Goal: Communication & Community: Answer question/provide support

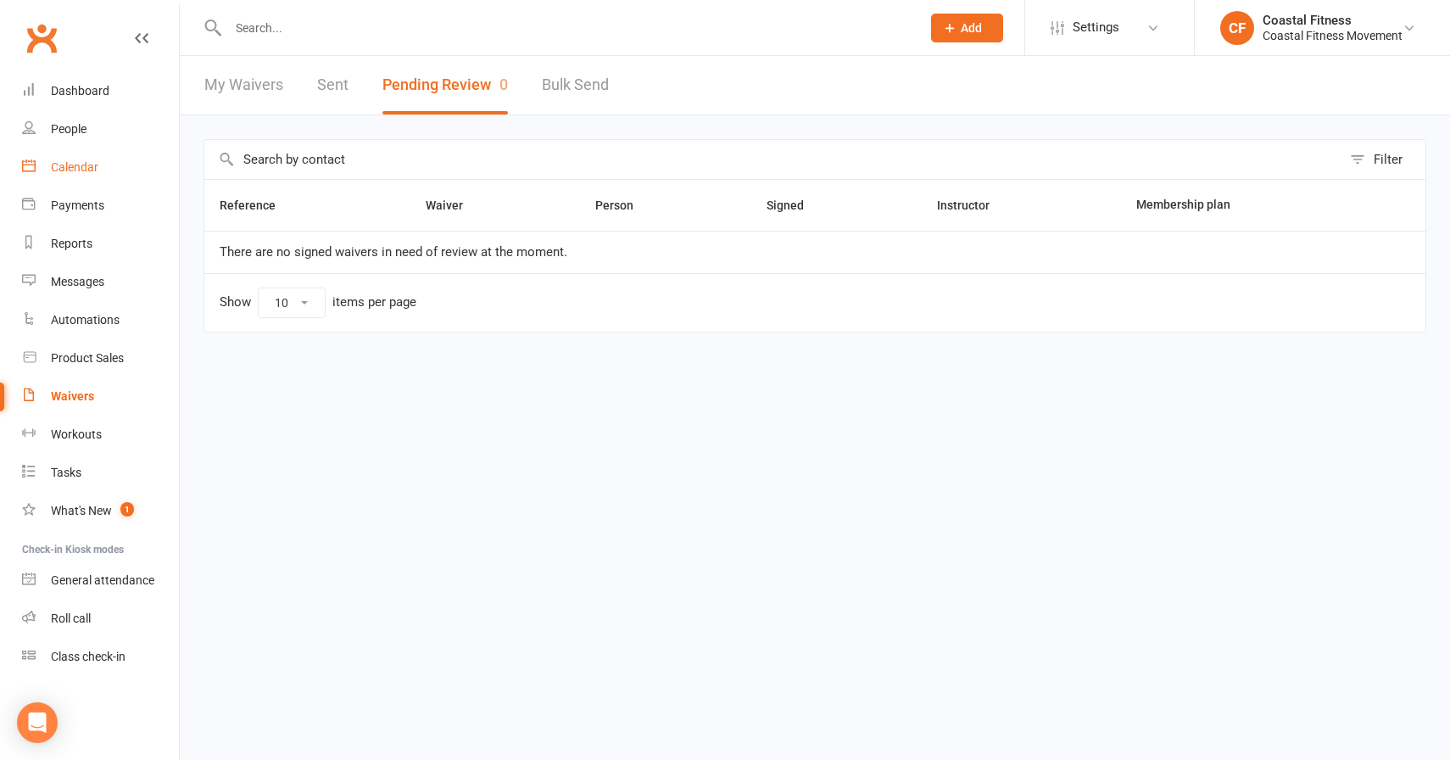
click at [82, 159] on link "Calendar" at bounding box center [100, 167] width 157 height 38
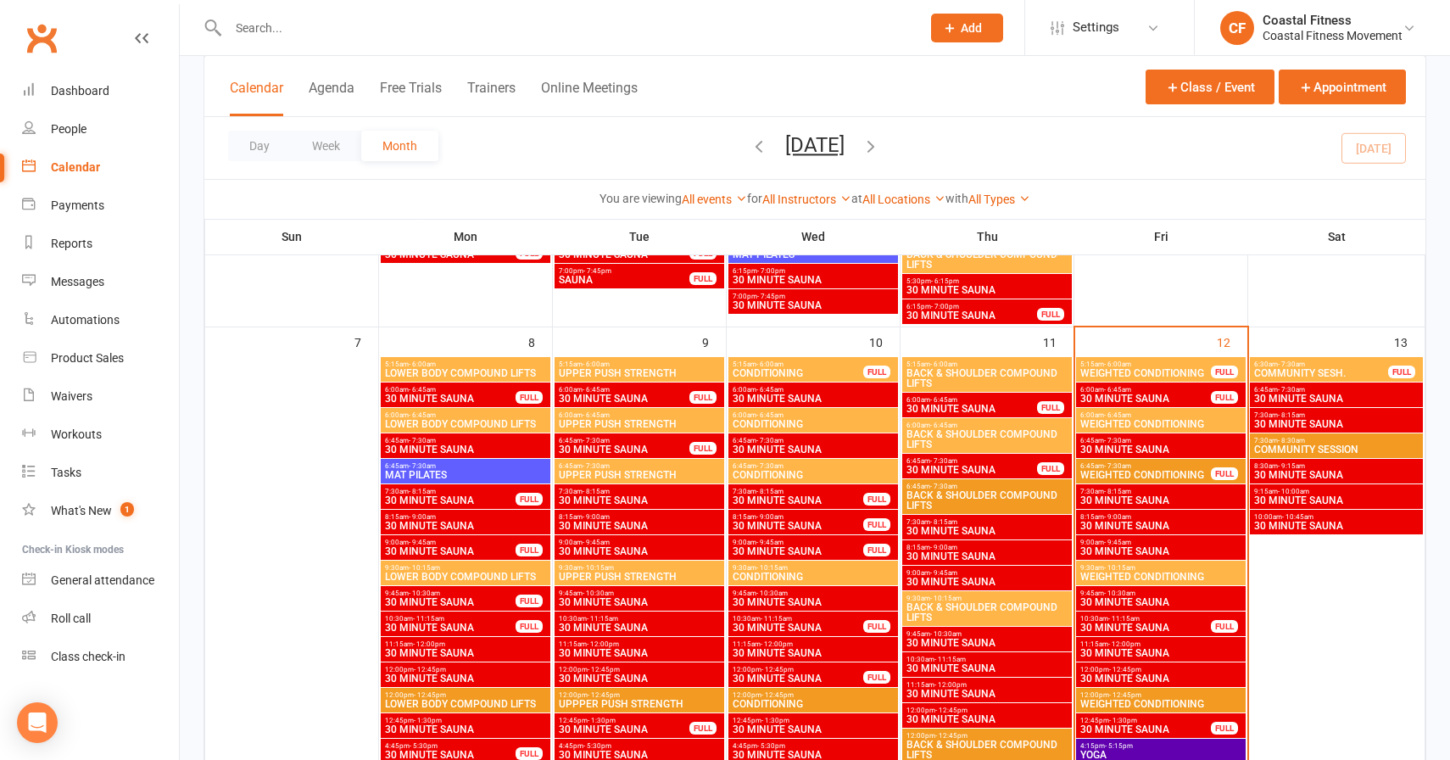
scroll to position [622, 0]
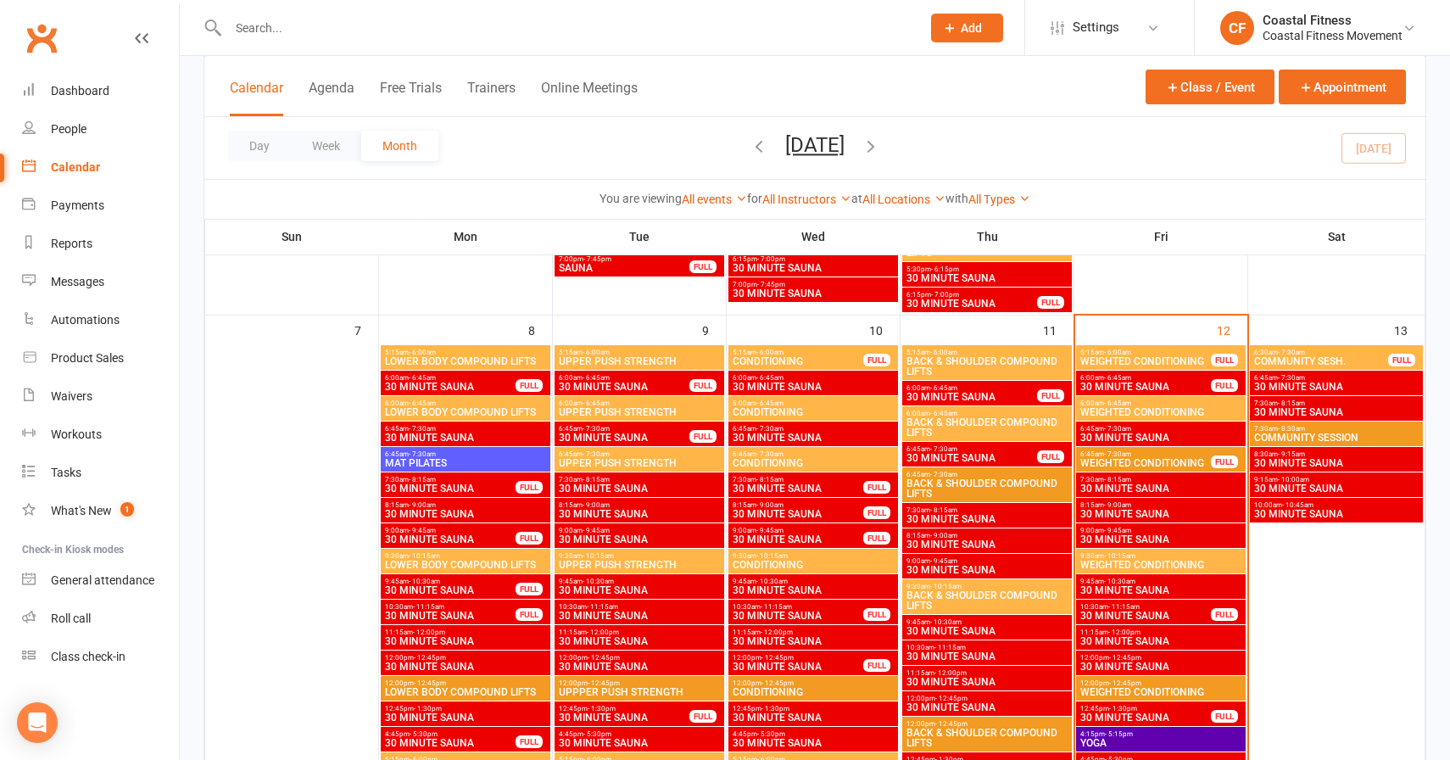
click at [1297, 349] on span "- 7:30am" at bounding box center [1291, 353] width 27 height 8
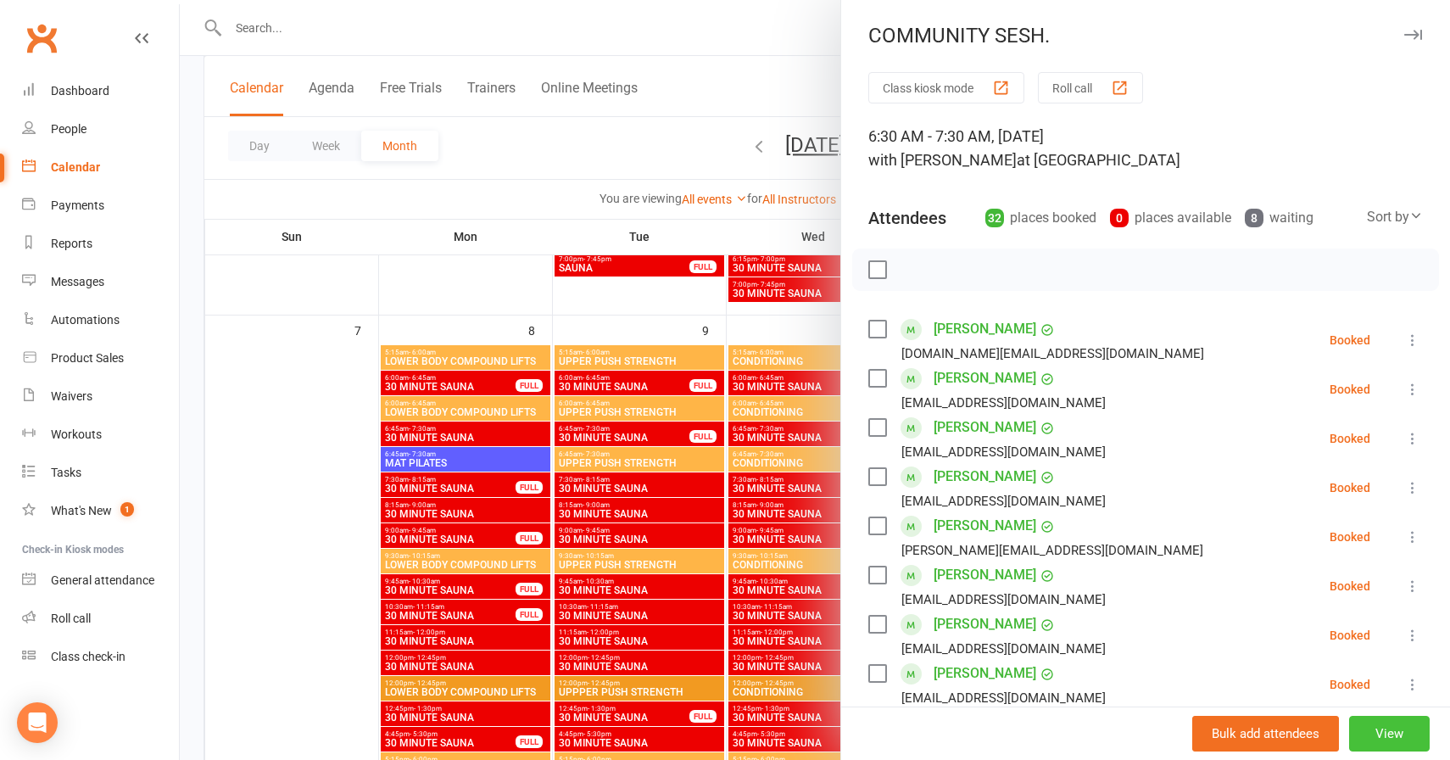
click at [1382, 730] on button "View" at bounding box center [1389, 734] width 81 height 36
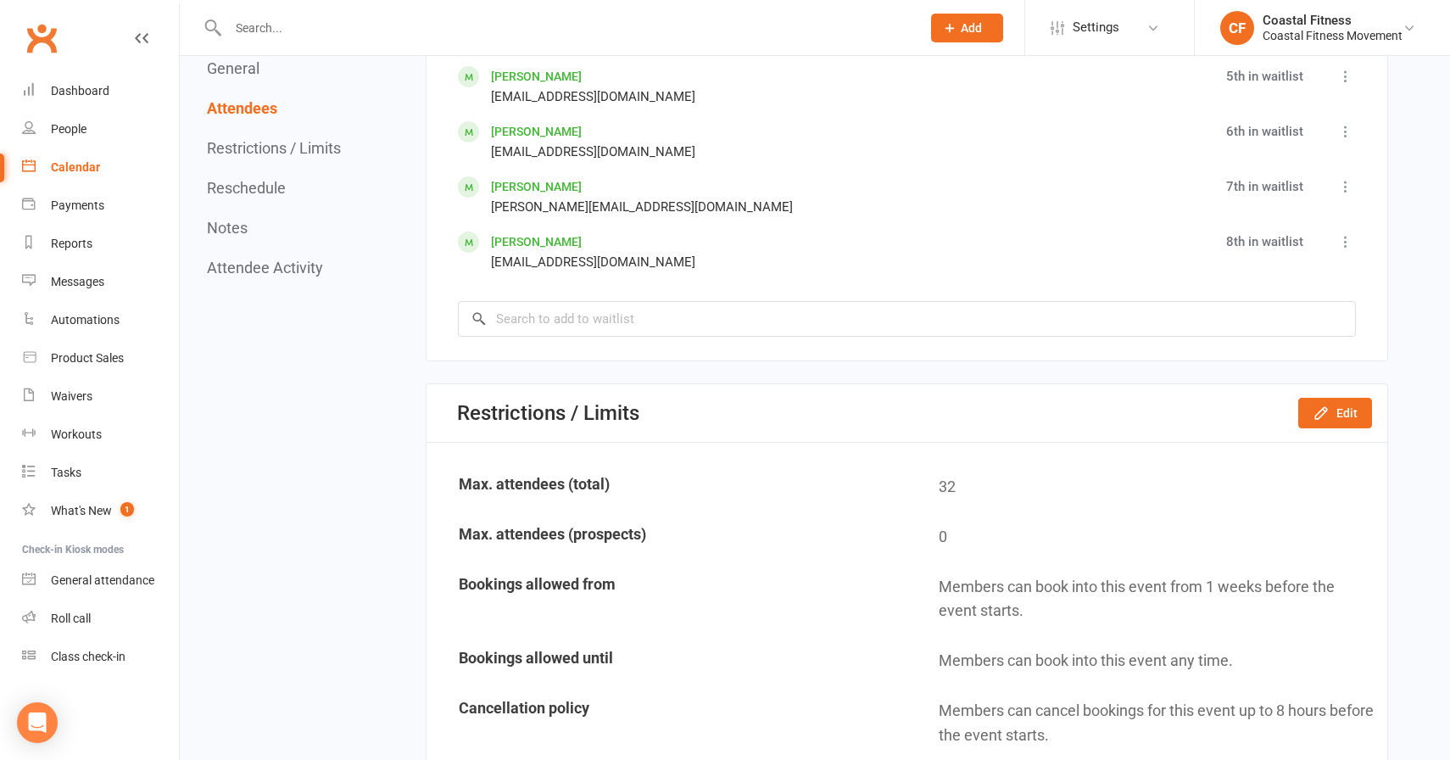
scroll to position [3166, 0]
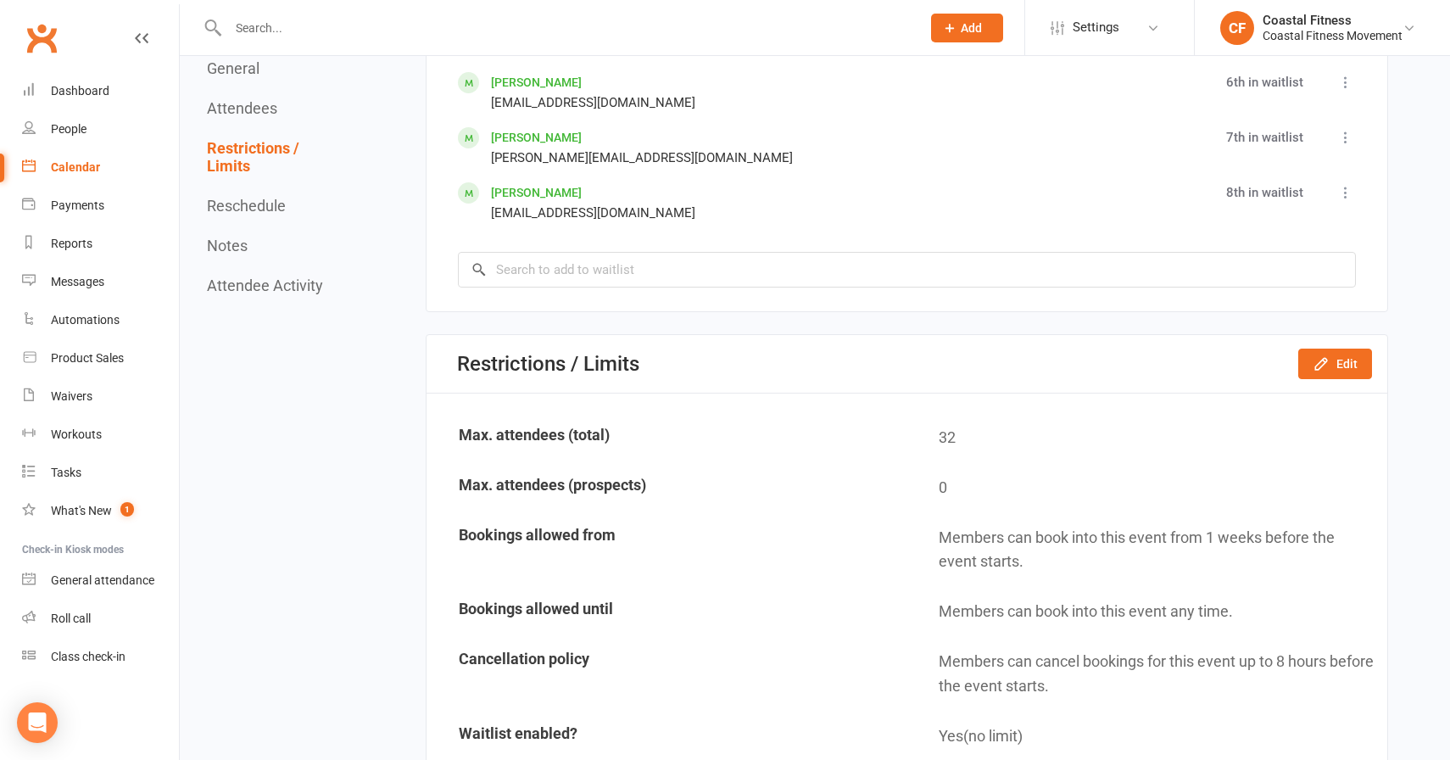
click at [464, 7] on div at bounding box center [557, 27] width 706 height 55
click at [443, 23] on input "text" at bounding box center [566, 28] width 686 height 24
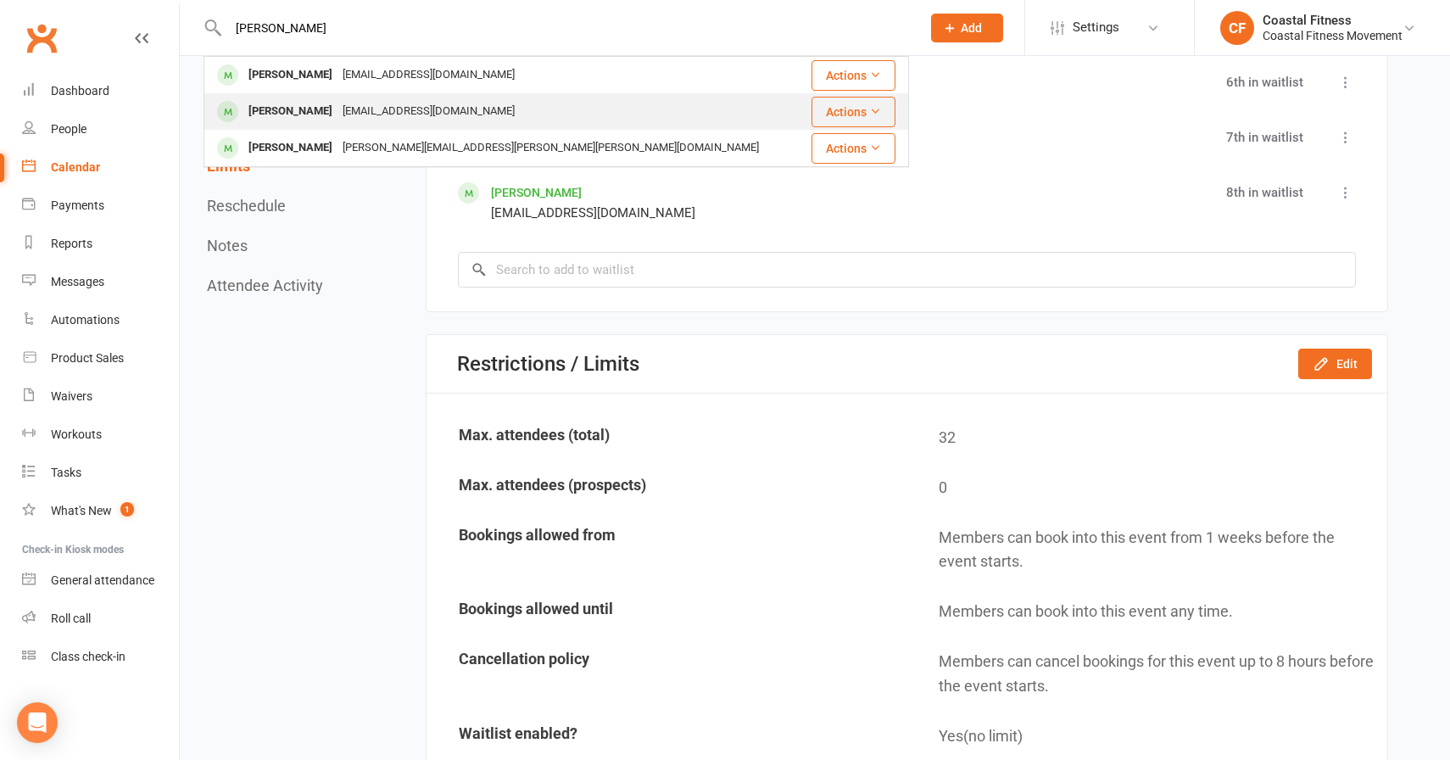
type input "rebecca"
click at [338, 118] on div "[EMAIL_ADDRESS][DOMAIN_NAME]" at bounding box center [429, 111] width 182 height 25
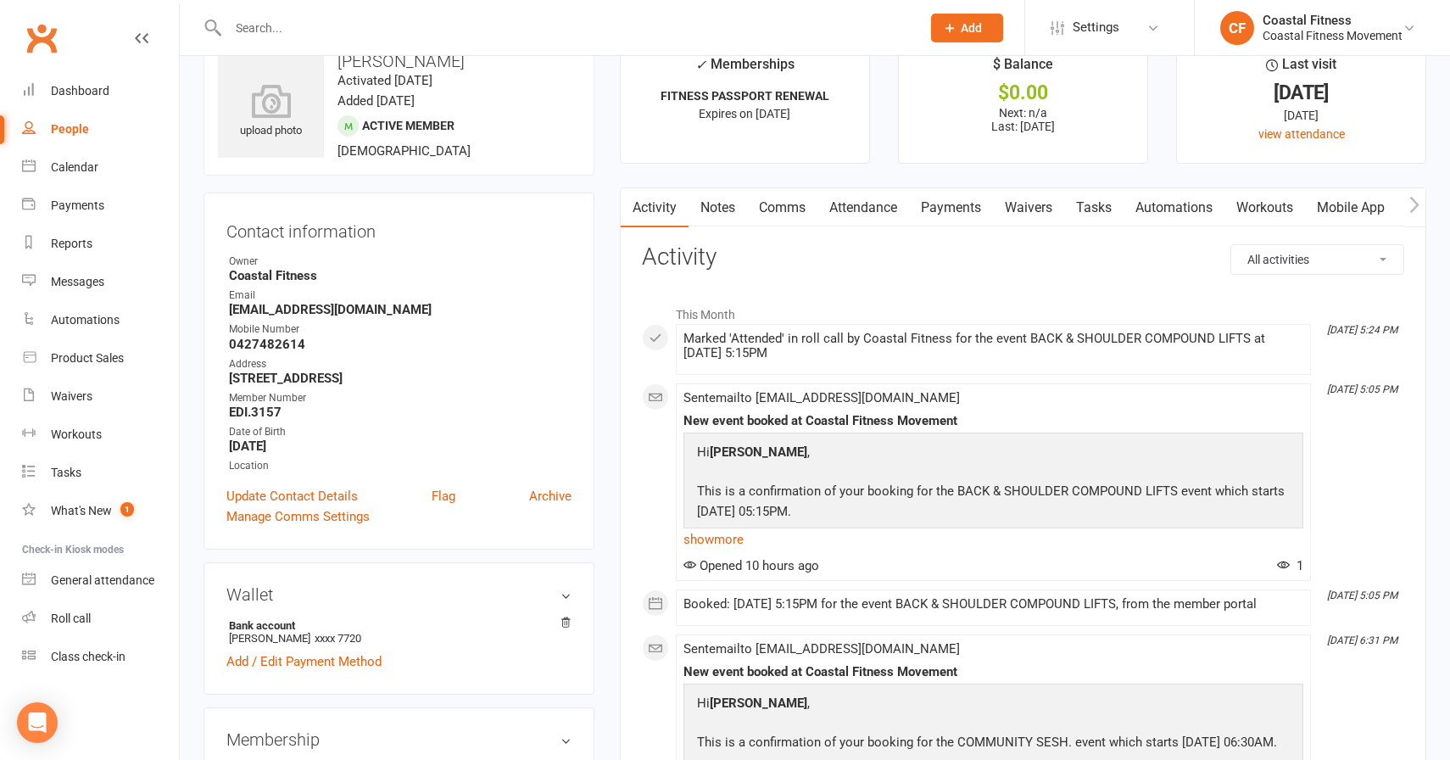
scroll to position [42, 0]
click at [798, 212] on link "Comms" at bounding box center [782, 208] width 70 height 39
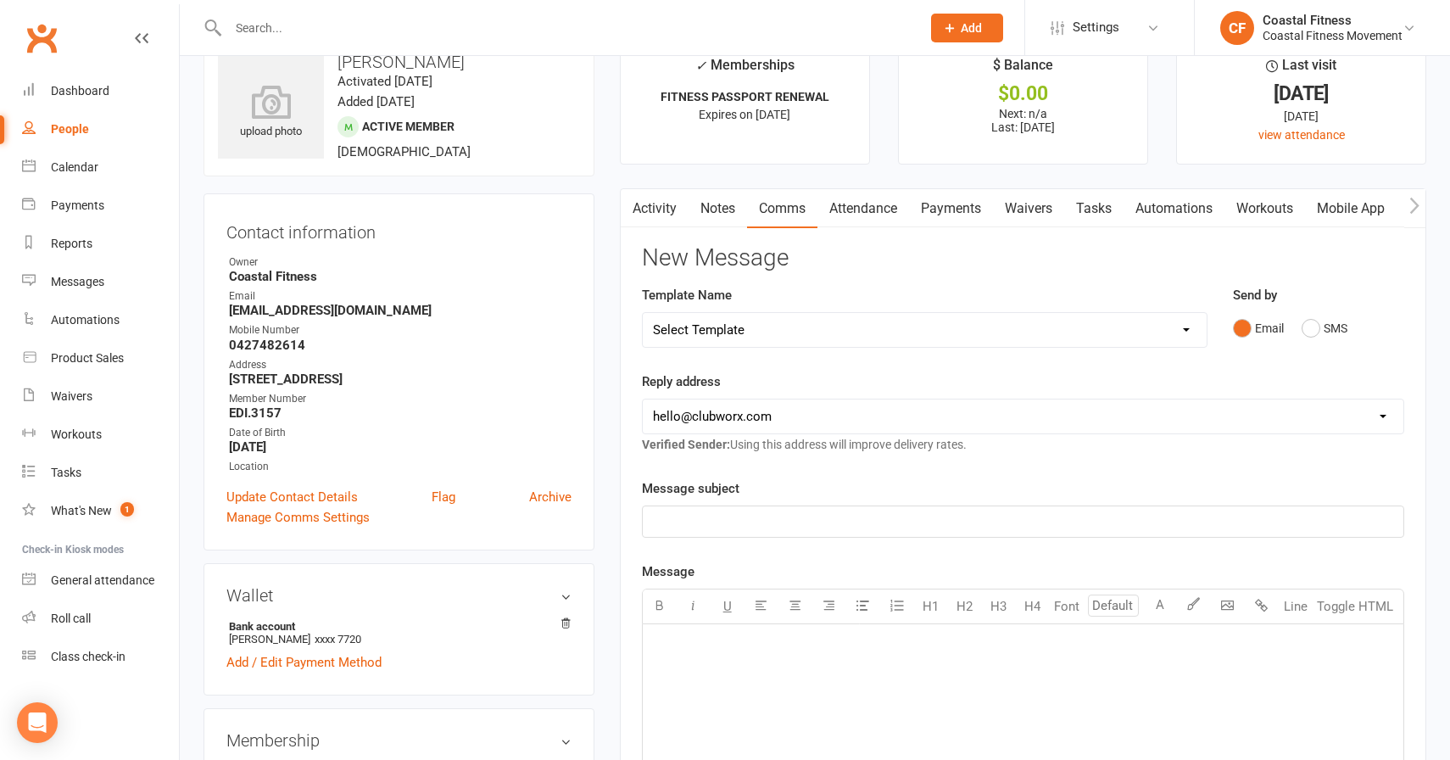
click at [746, 331] on select "Select Template [Email] CFM 7 day trial [SMS] Failure to scan FP [Email] It's t…" at bounding box center [925, 330] width 564 height 34
select select "2"
click at [643, 313] on select "Select Template [Email] CFM 7 day trial [SMS] Failure to scan FP [Email] It's t…" at bounding box center [925, 330] width 564 height 34
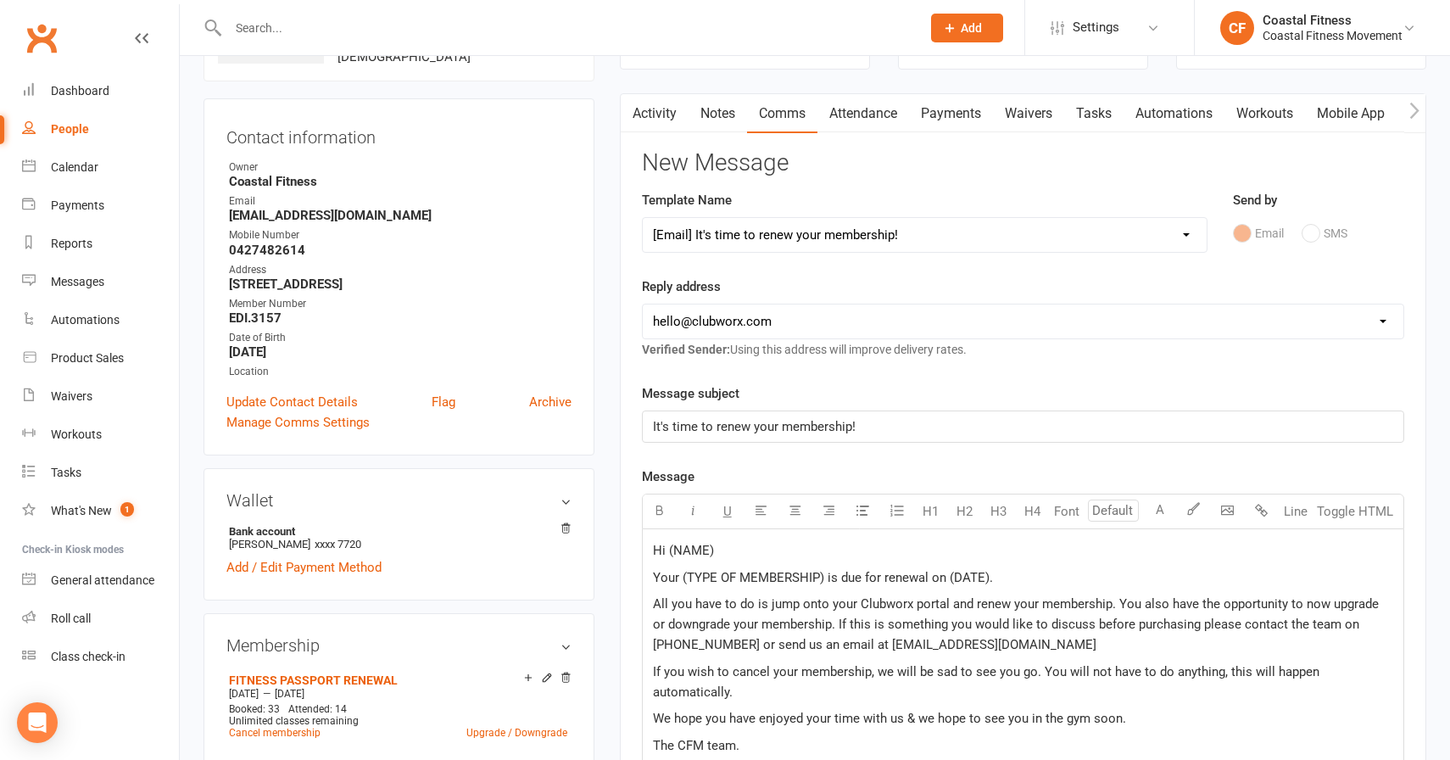
scroll to position [152, 0]
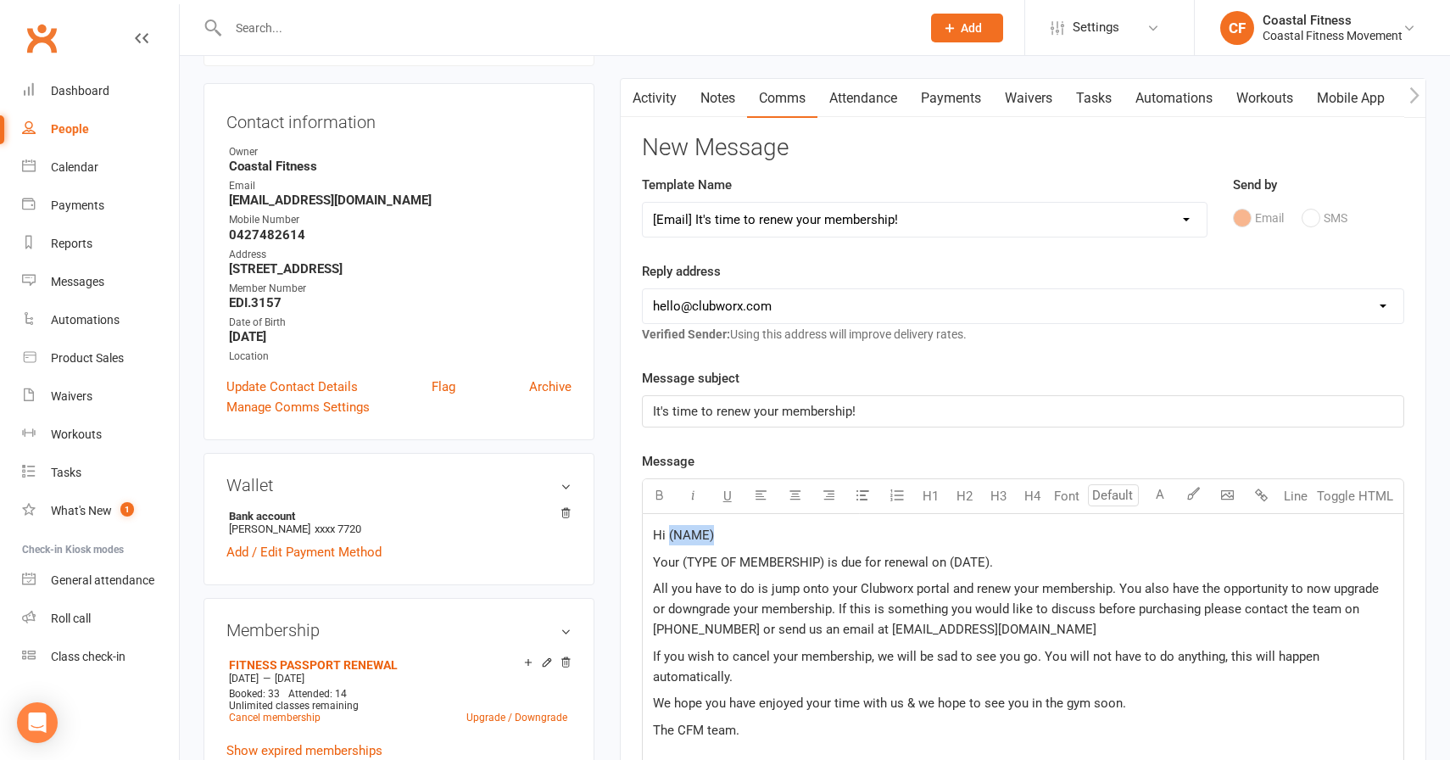
drag, startPoint x: 667, startPoint y: 533, endPoint x: 714, endPoint y: 535, distance: 46.7
click at [714, 535] on p "Hi (NAME)" at bounding box center [1023, 535] width 740 height 20
drag, startPoint x: 683, startPoint y: 561, endPoint x: 822, endPoint y: 564, distance: 139.1
click at [822, 564] on span "Your (TYPE OF MEMBERSHIP) is due for renewal on (DATE)." at bounding box center [823, 562] width 340 height 15
drag, startPoint x: 971, startPoint y: 562, endPoint x: 1009, endPoint y: 562, distance: 38.2
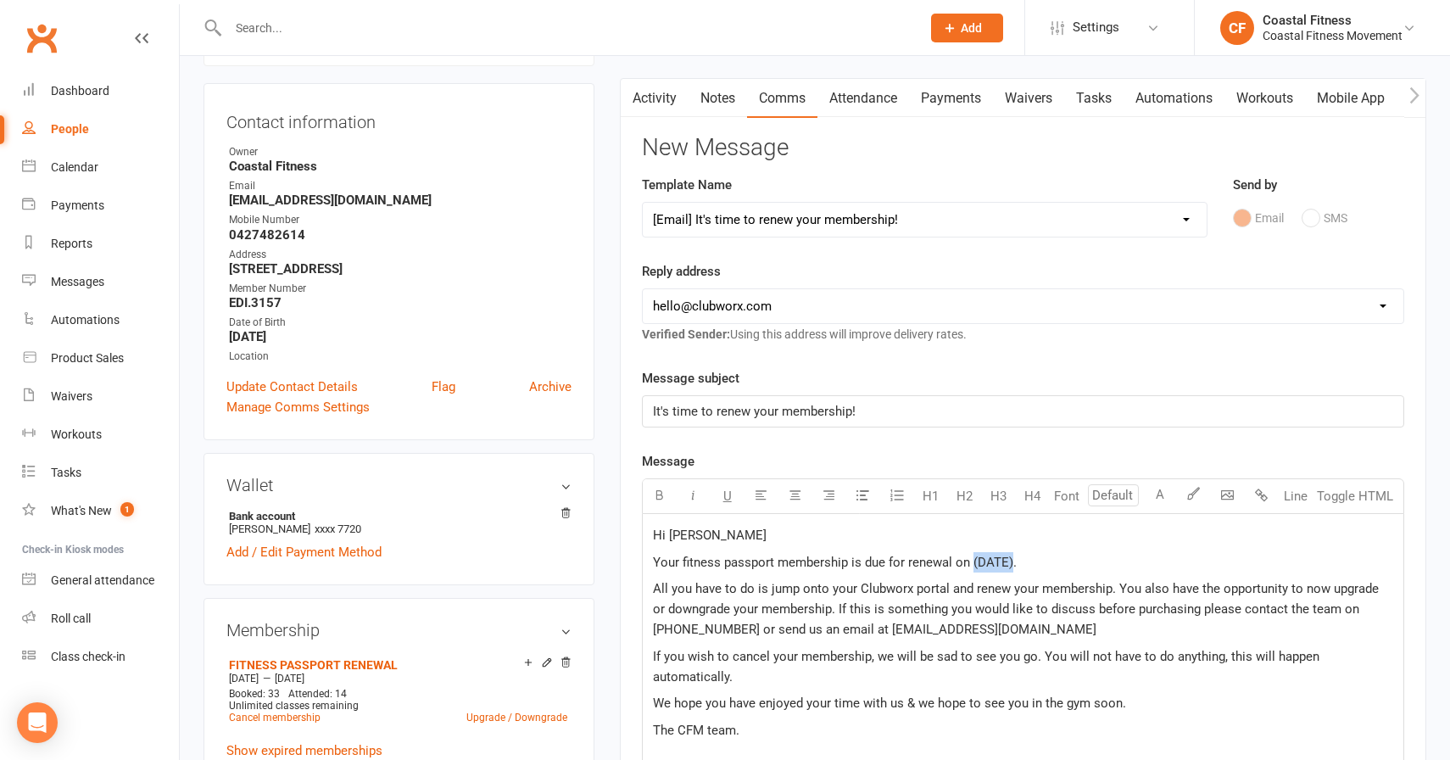
click at [1009, 562] on span "Your fitness passport membership is due for renewal on (DATE)." at bounding box center [835, 562] width 364 height 15
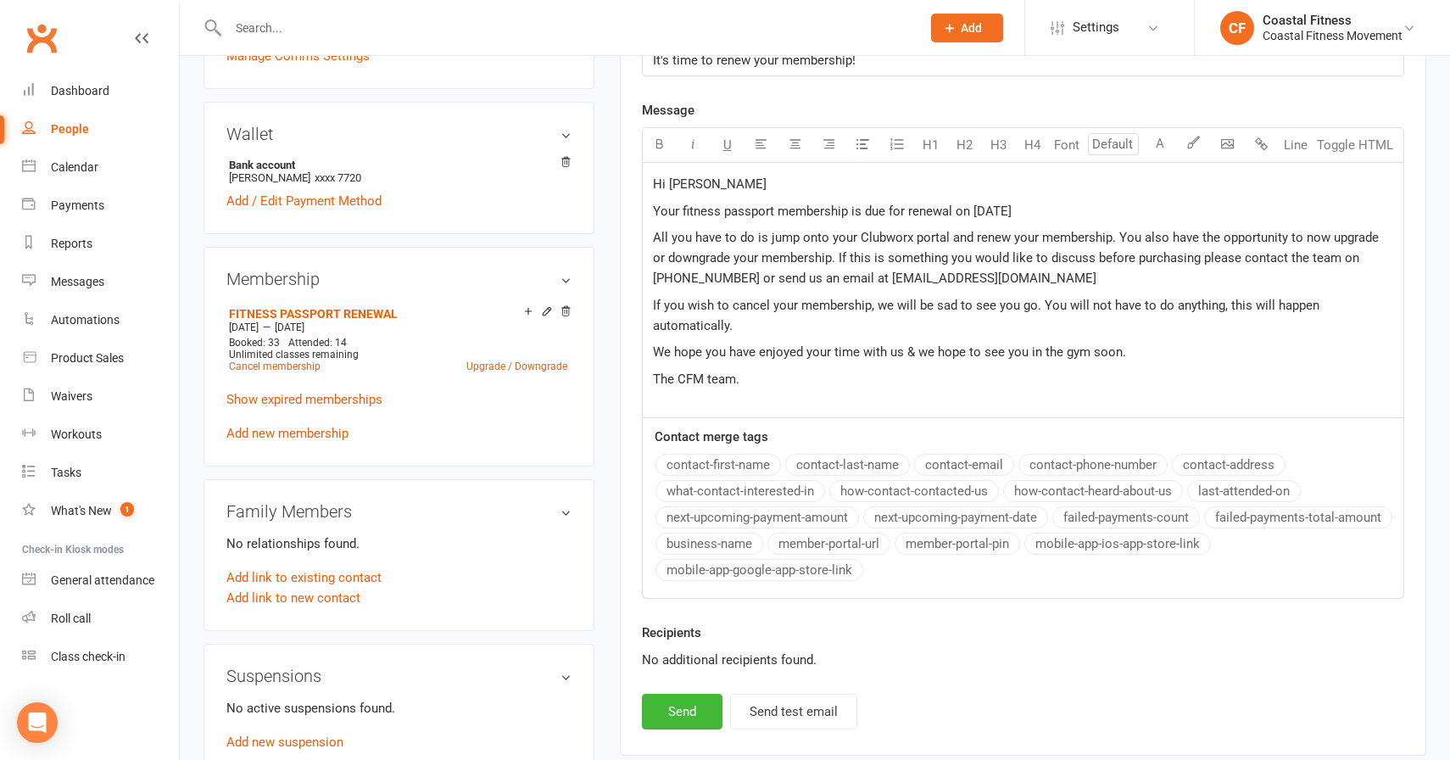
scroll to position [522, 0]
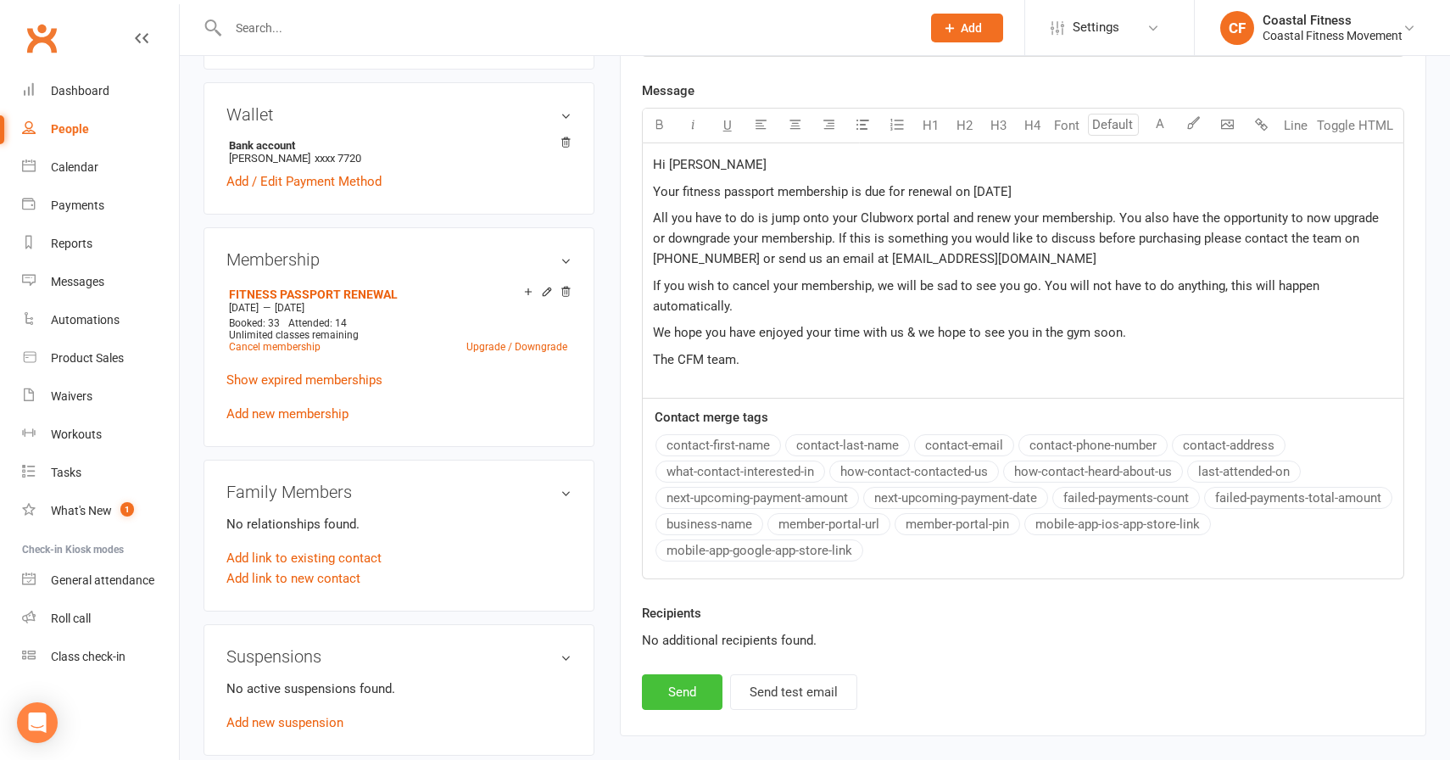
click at [706, 689] on button "Send" at bounding box center [682, 692] width 81 height 36
select select
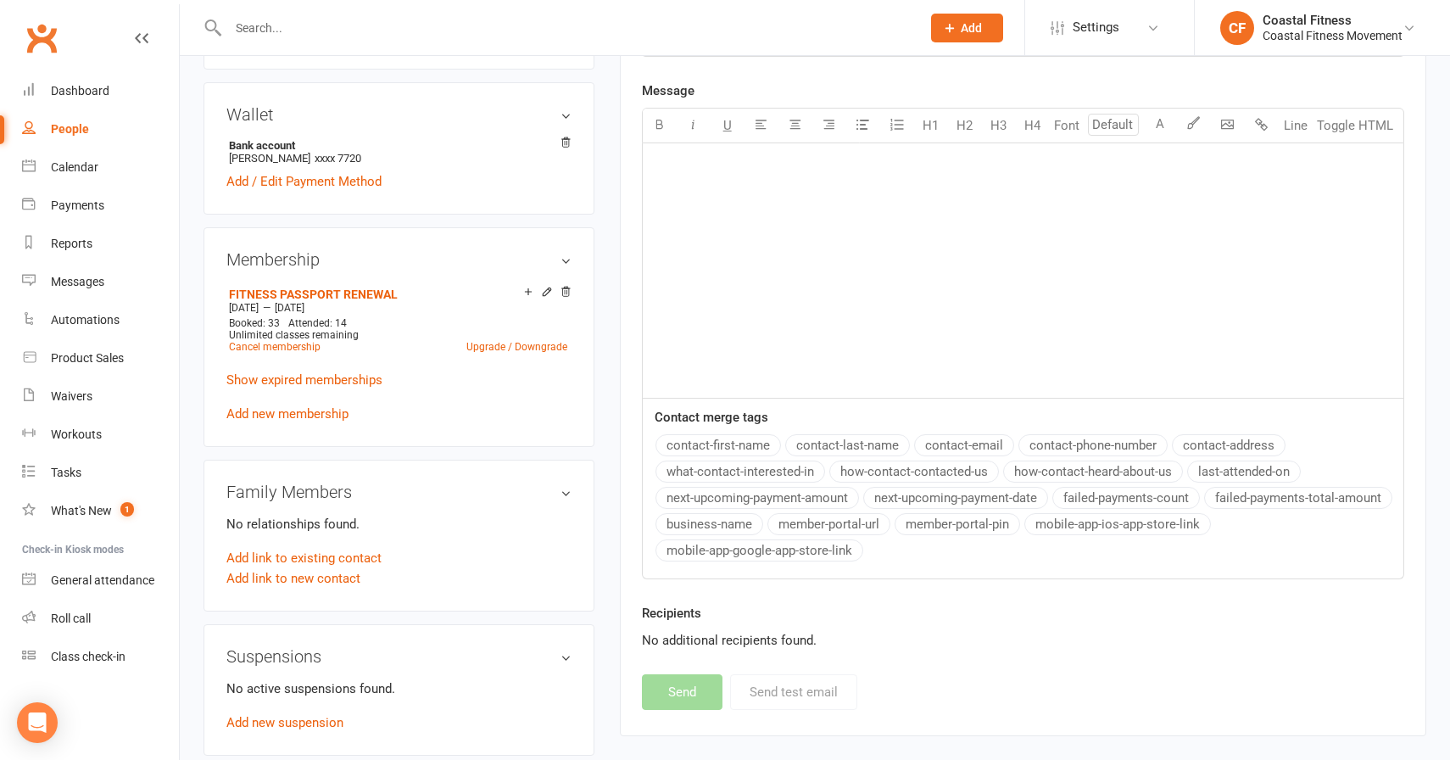
click at [246, 28] on input "text" at bounding box center [566, 28] width 686 height 24
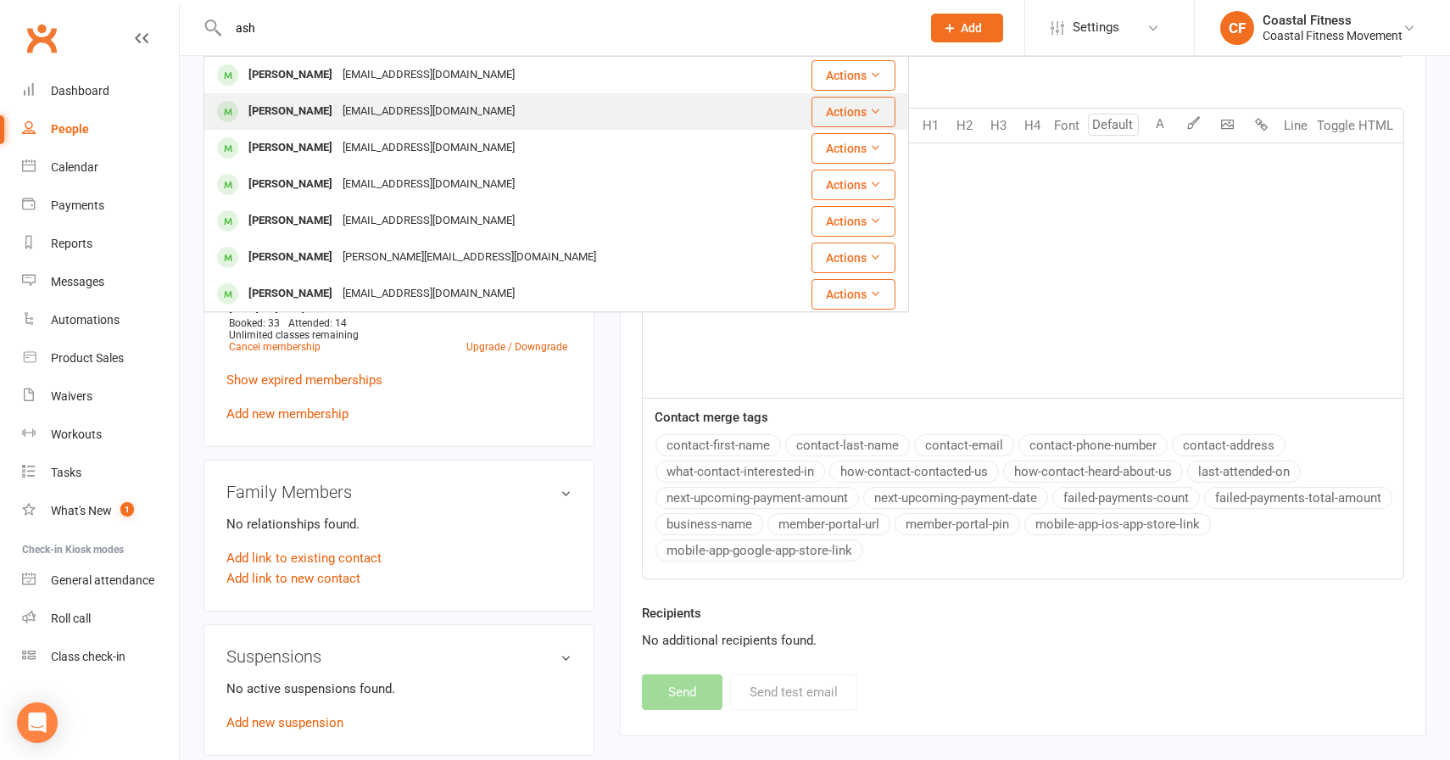
type input "ash"
click at [275, 108] on div "Ash Smith" at bounding box center [290, 111] width 94 height 25
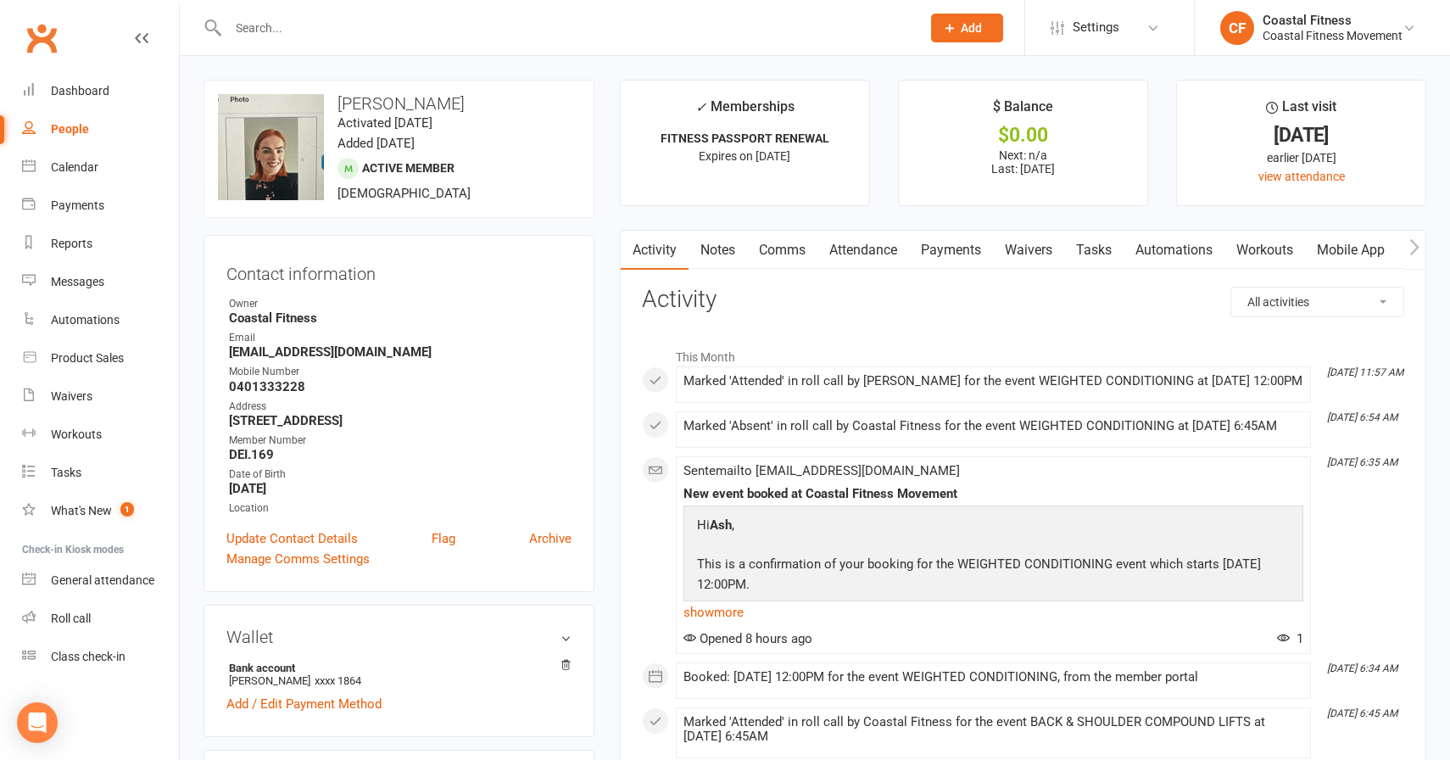
click at [788, 251] on link "Comms" at bounding box center [782, 250] width 70 height 39
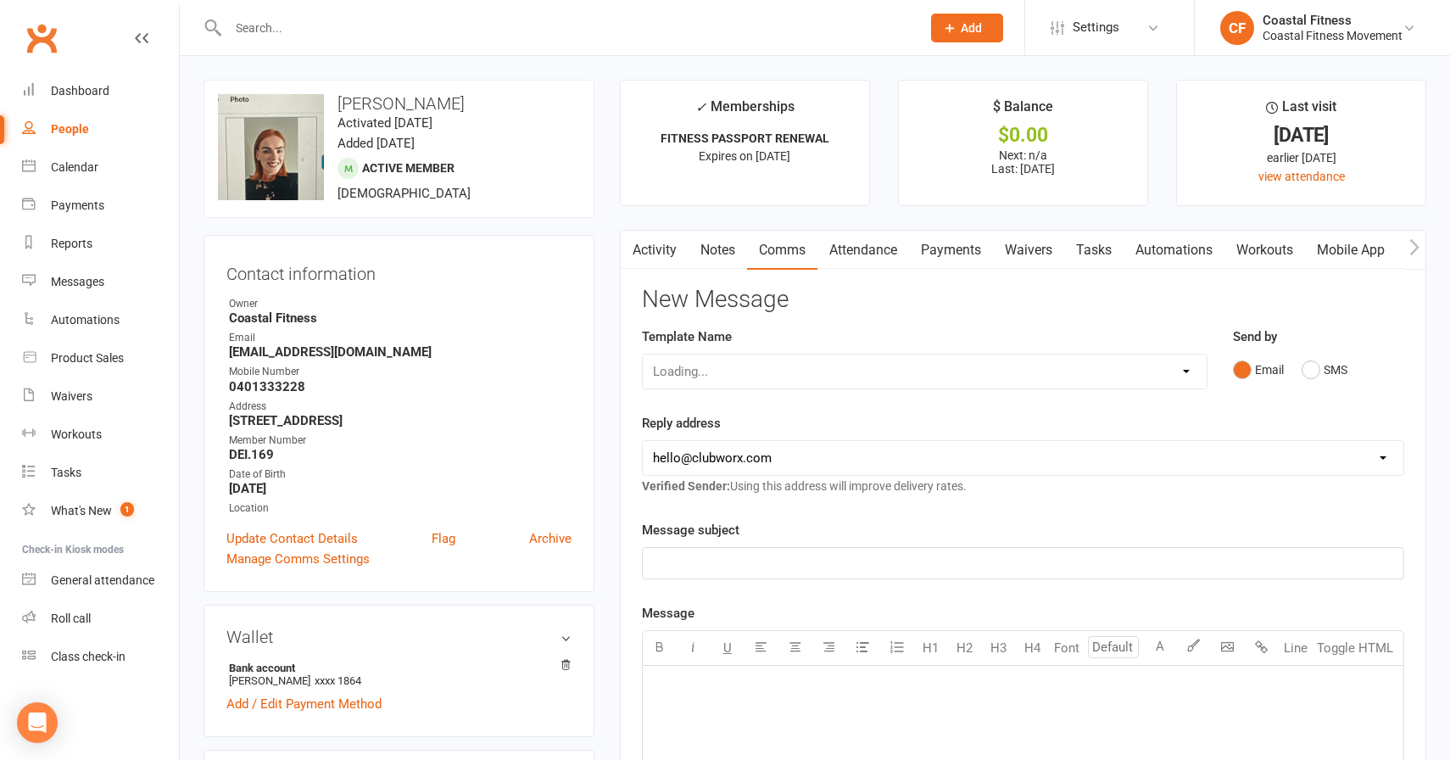
click at [784, 361] on select "Loading..." at bounding box center [925, 371] width 564 height 34
select select "2"
click at [643, 354] on select "Select Template [Email] CFM 7 day trial [SMS] Failure to scan FP [Email] It's t…" at bounding box center [925, 371] width 564 height 34
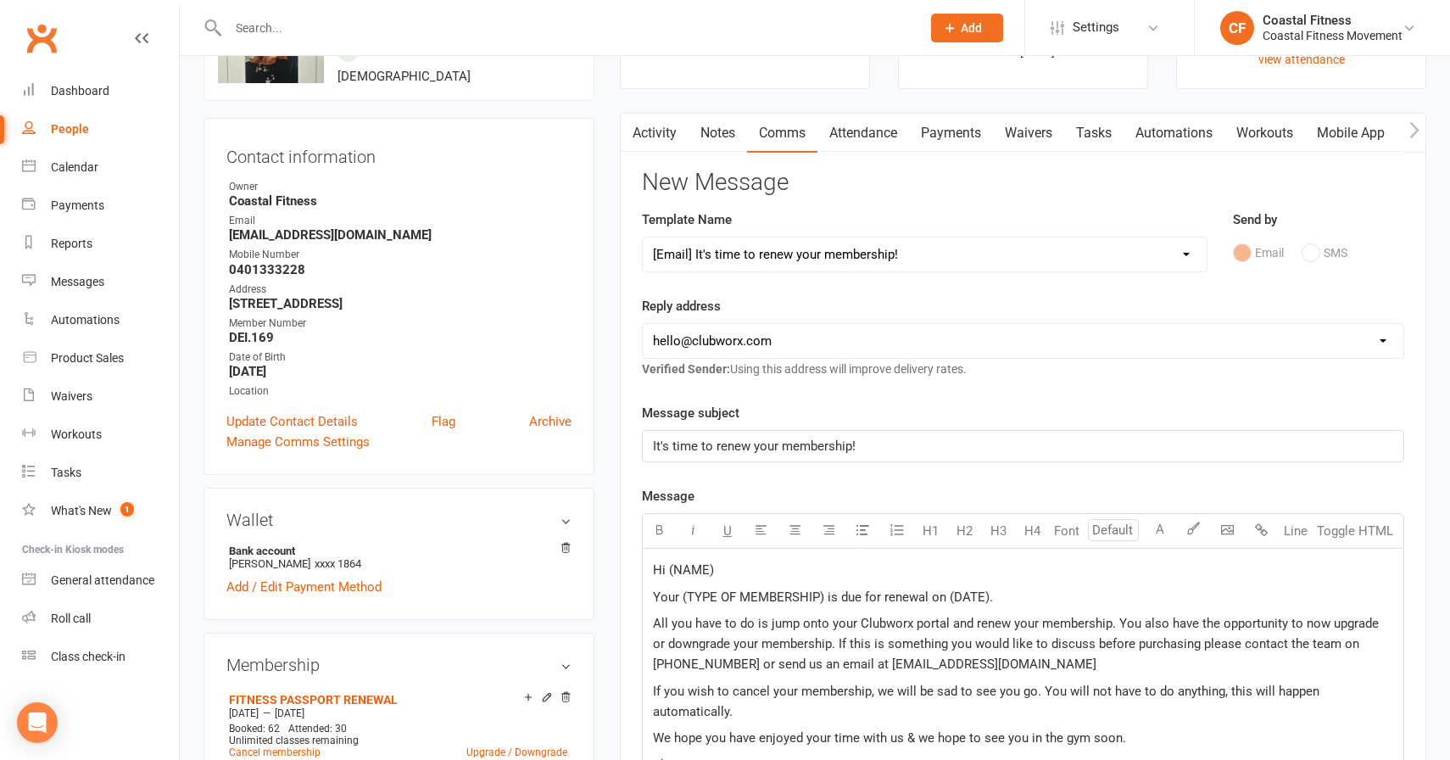
scroll to position [156, 0]
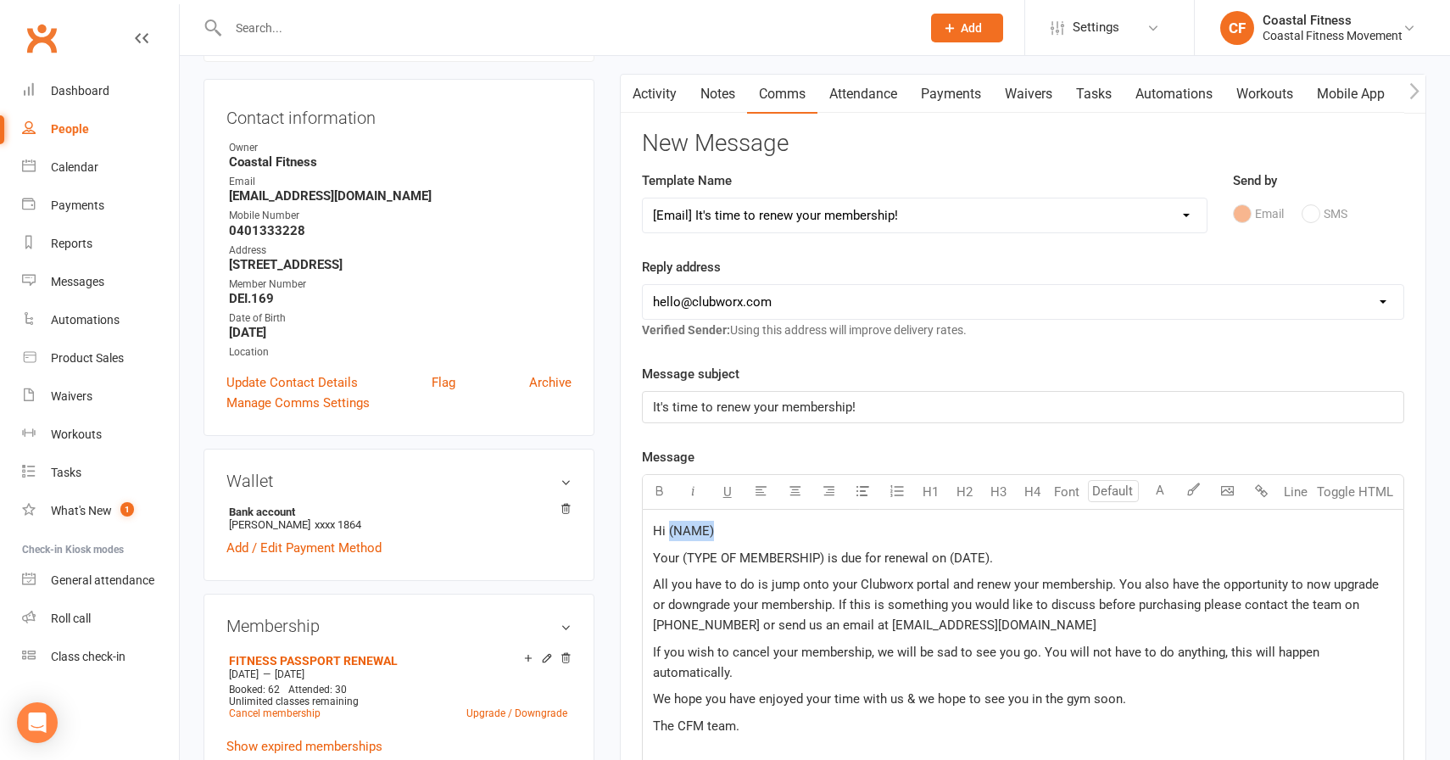
drag, startPoint x: 670, startPoint y: 528, endPoint x: 714, endPoint y: 531, distance: 44.2
click at [714, 531] on p "Hi (NAME)" at bounding box center [1023, 531] width 740 height 20
drag, startPoint x: 681, startPoint y: 556, endPoint x: 822, endPoint y: 554, distance: 140.8
click at [822, 554] on span "Your (TYPE OF MEMBERSHIP) is due for renewal on (DATE)." at bounding box center [823, 557] width 340 height 15
drag, startPoint x: 973, startPoint y: 558, endPoint x: 1011, endPoint y: 558, distance: 38.2
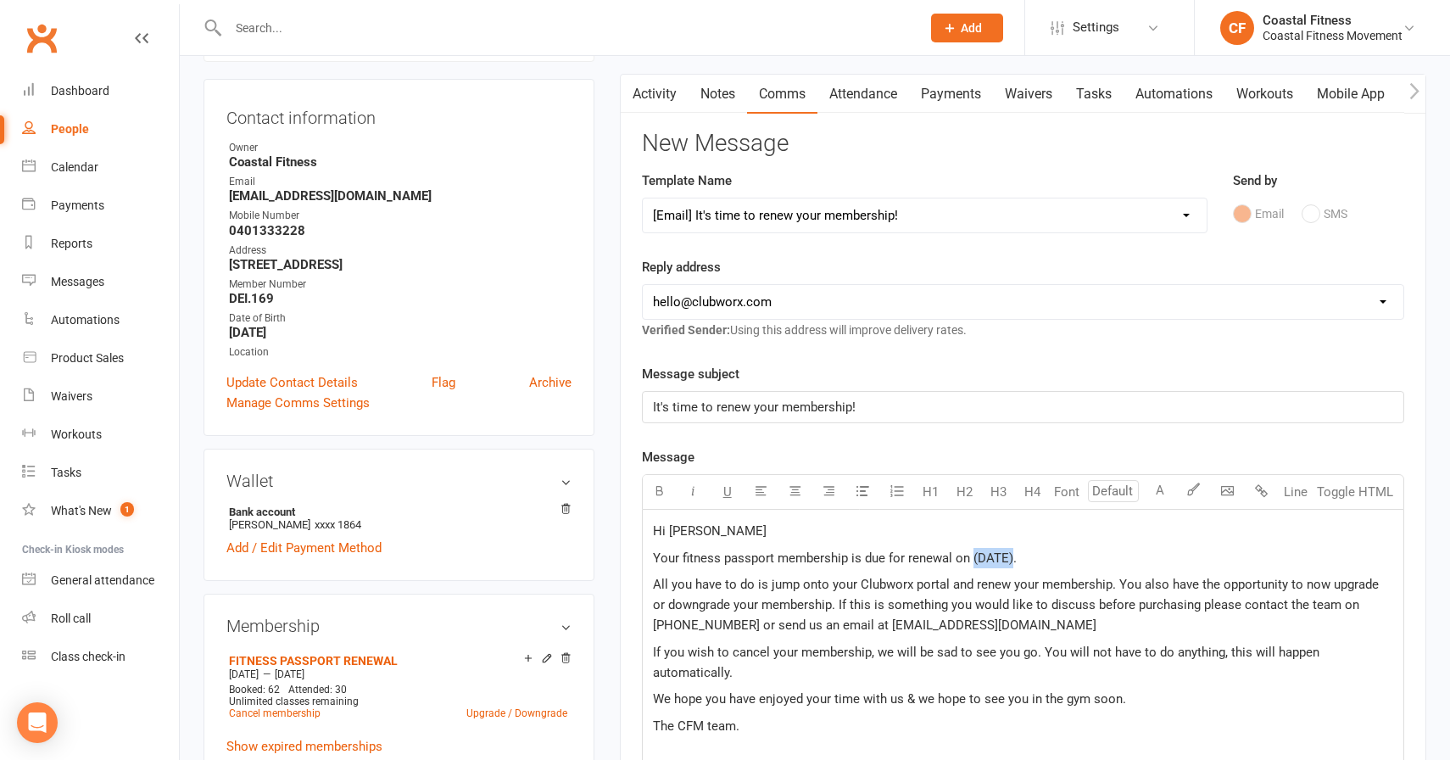
click at [1011, 558] on span "Your fitness passport membership is due for renewal on (DATE)." at bounding box center [835, 557] width 364 height 15
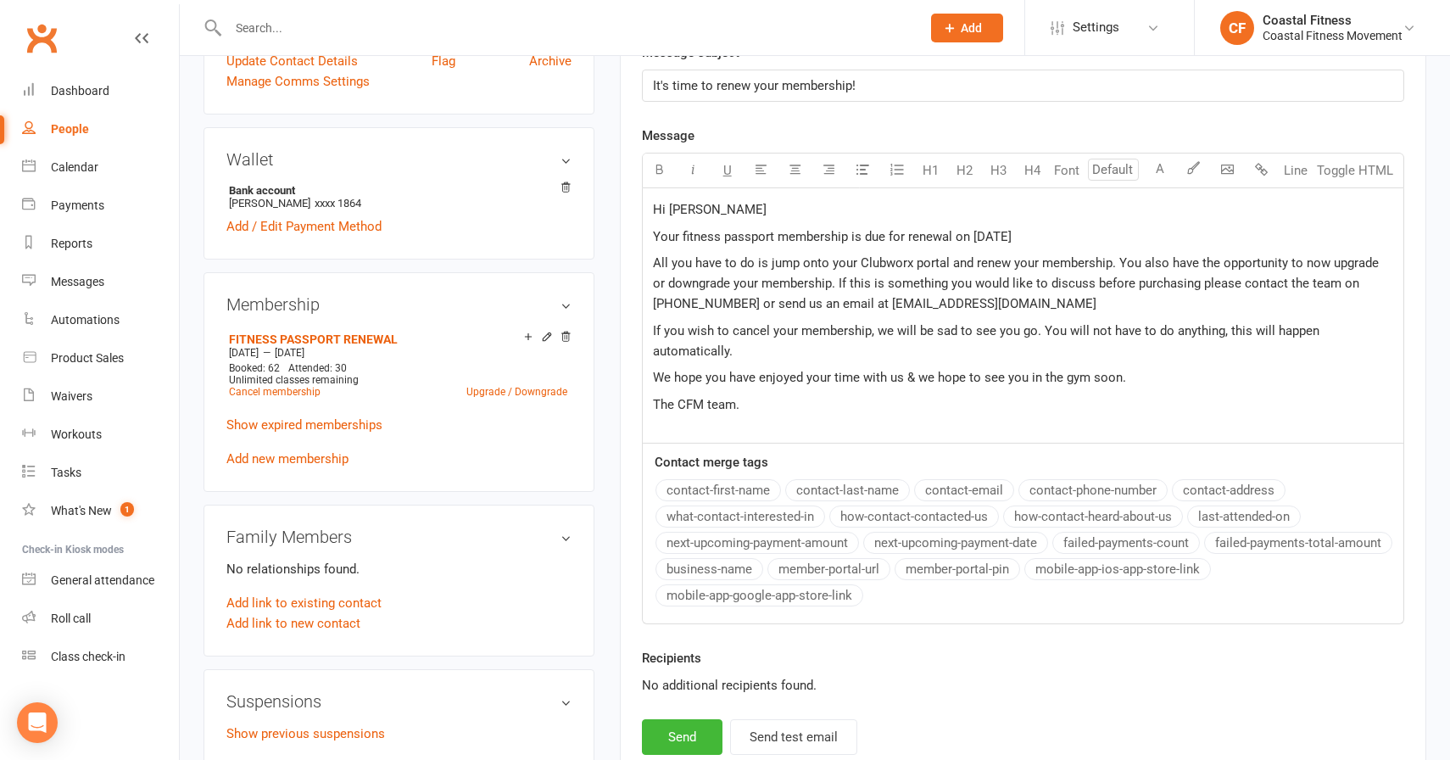
scroll to position [510, 0]
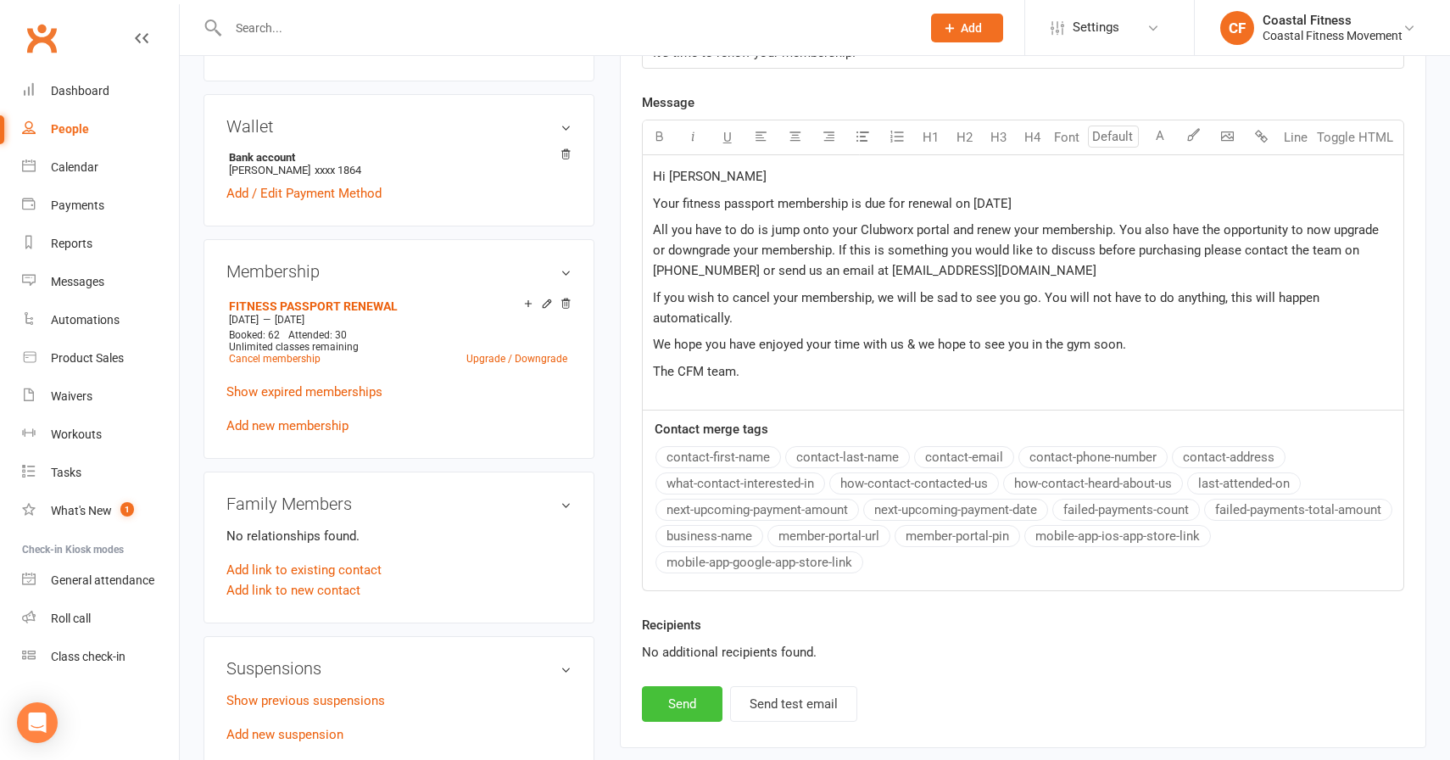
click at [699, 695] on button "Send" at bounding box center [682, 704] width 81 height 36
select select
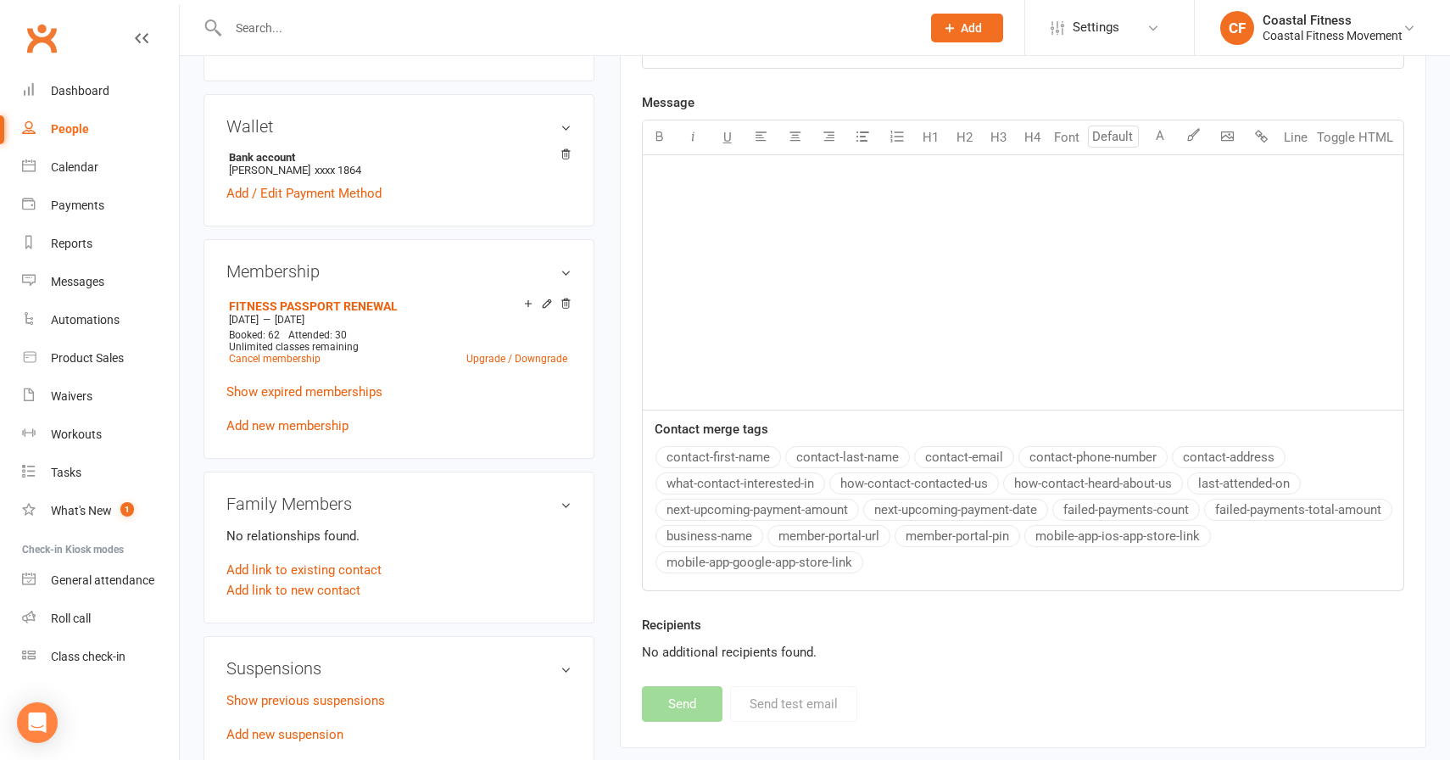
click at [371, 23] on input "text" at bounding box center [566, 28] width 686 height 24
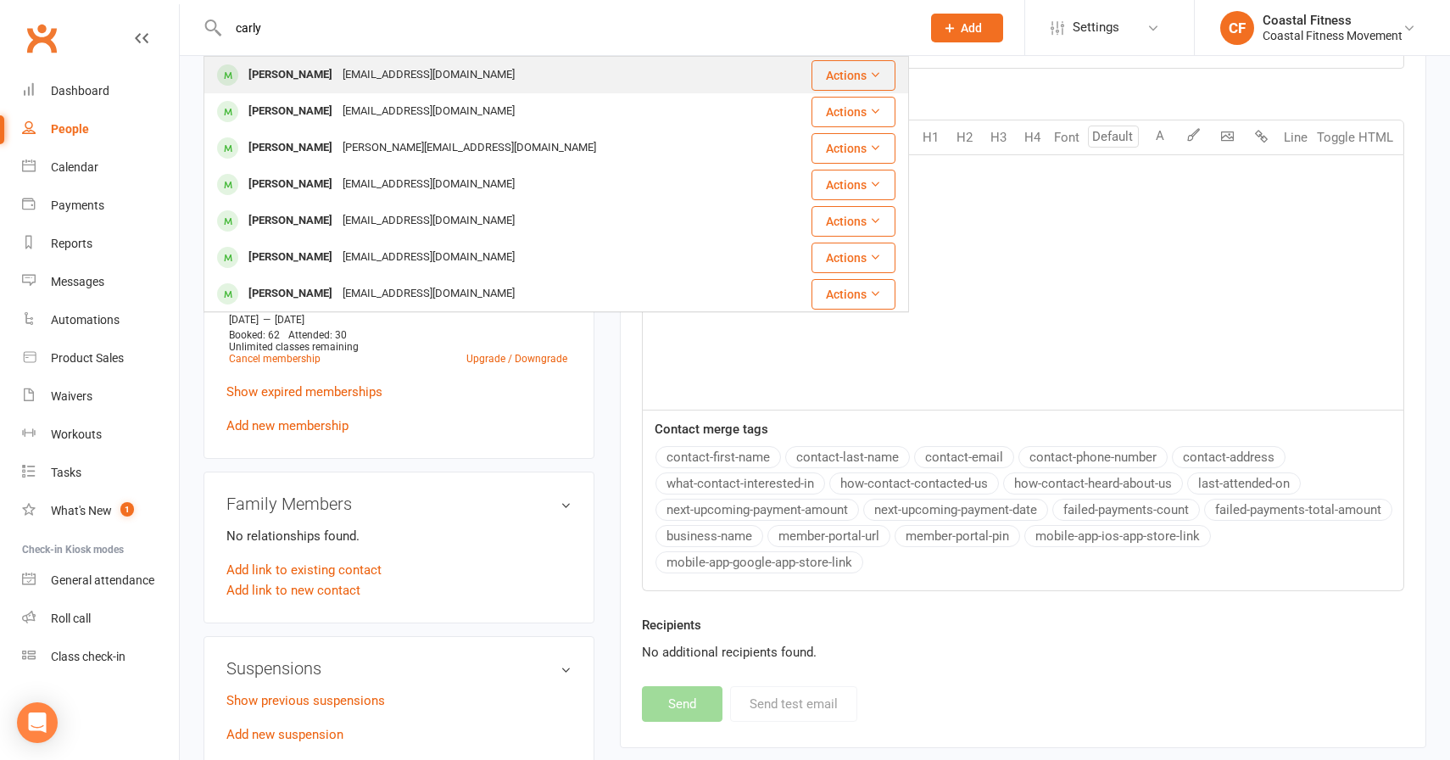
type input "carly"
click at [287, 72] on div "Carly Condy" at bounding box center [290, 75] width 94 height 25
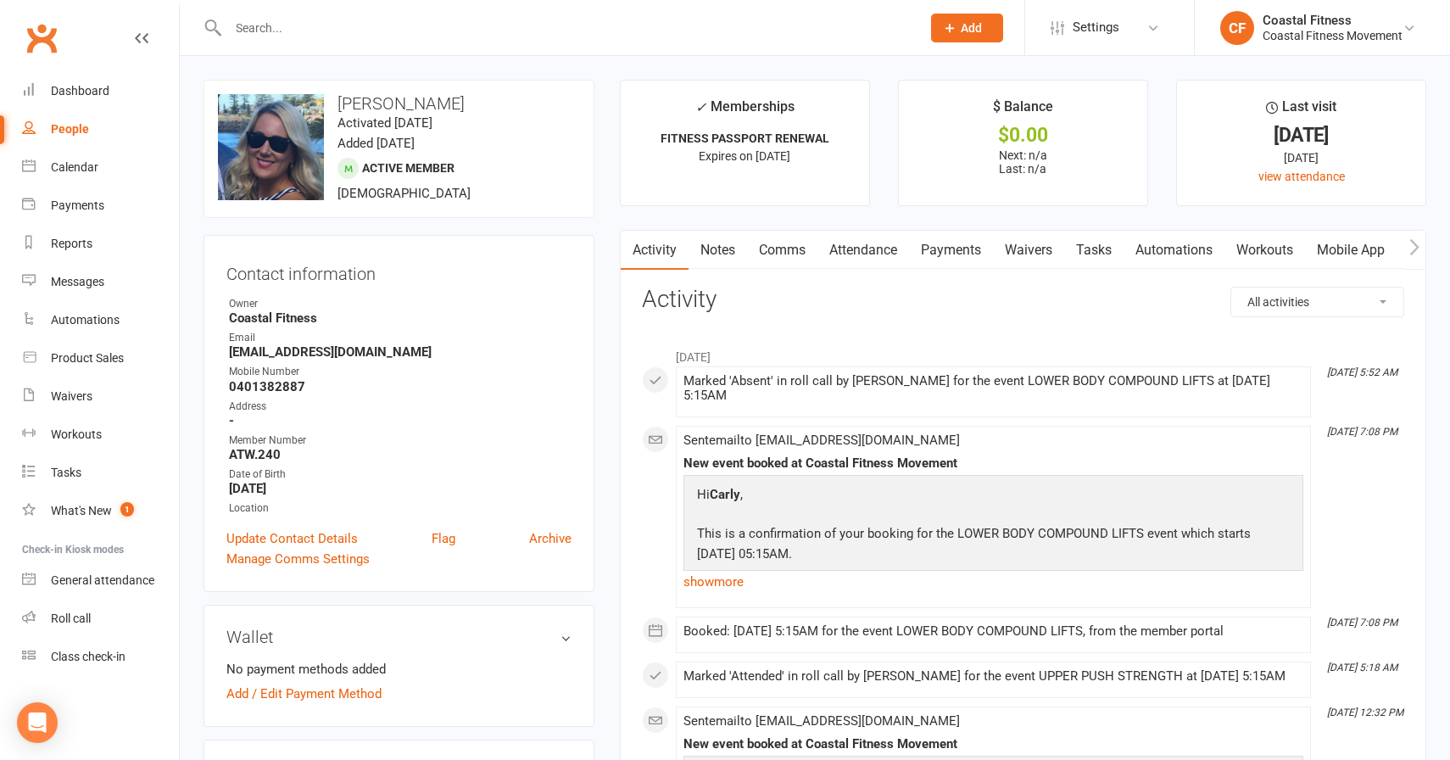
click at [789, 253] on link "Comms" at bounding box center [782, 250] width 70 height 39
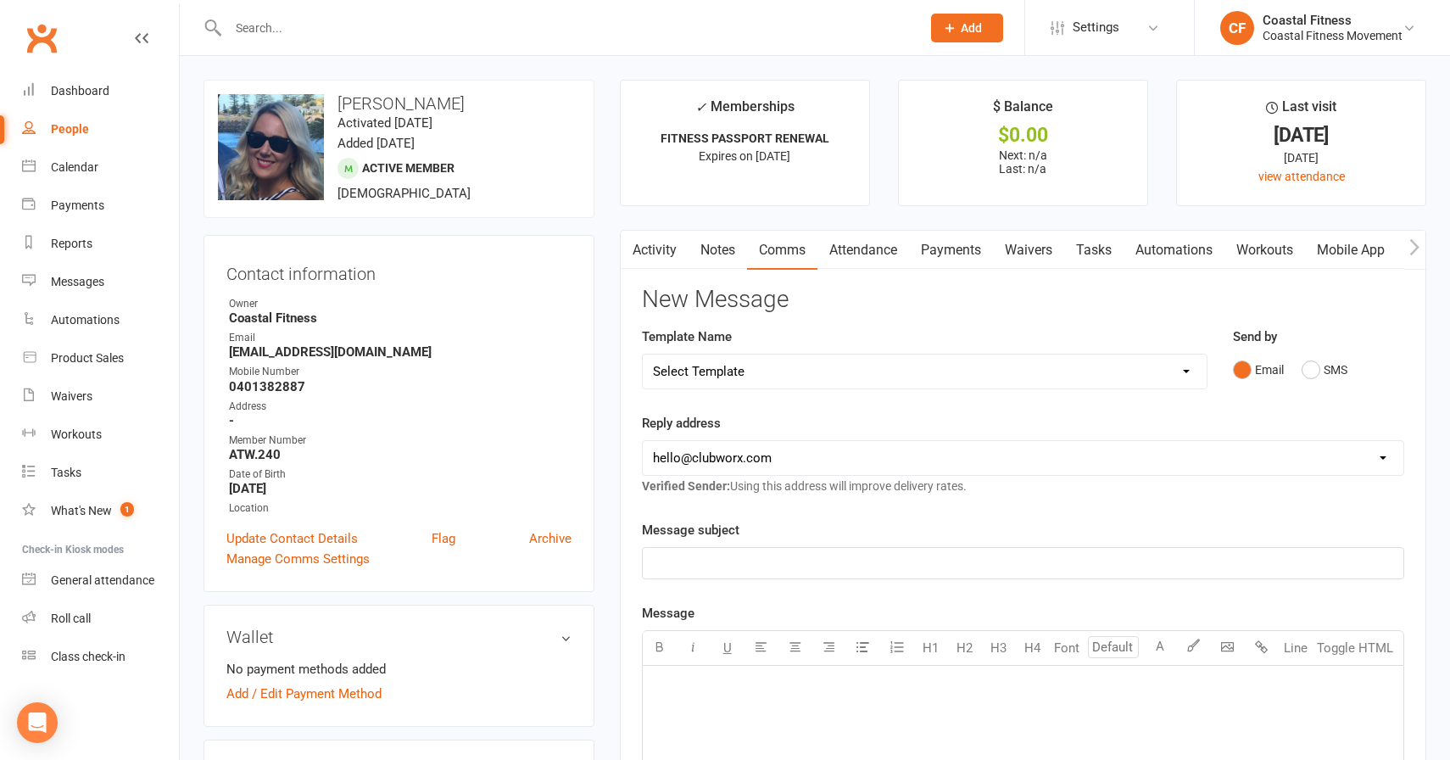
click at [763, 371] on select "Select Template [Email] CFM 7 day trial [SMS] Failure to scan FP [Email] It's t…" at bounding box center [925, 371] width 564 height 34
select select "2"
click at [643, 354] on select "Select Template [Email] CFM 7 day trial [SMS] Failure to scan FP [Email] It's t…" at bounding box center [925, 371] width 564 height 34
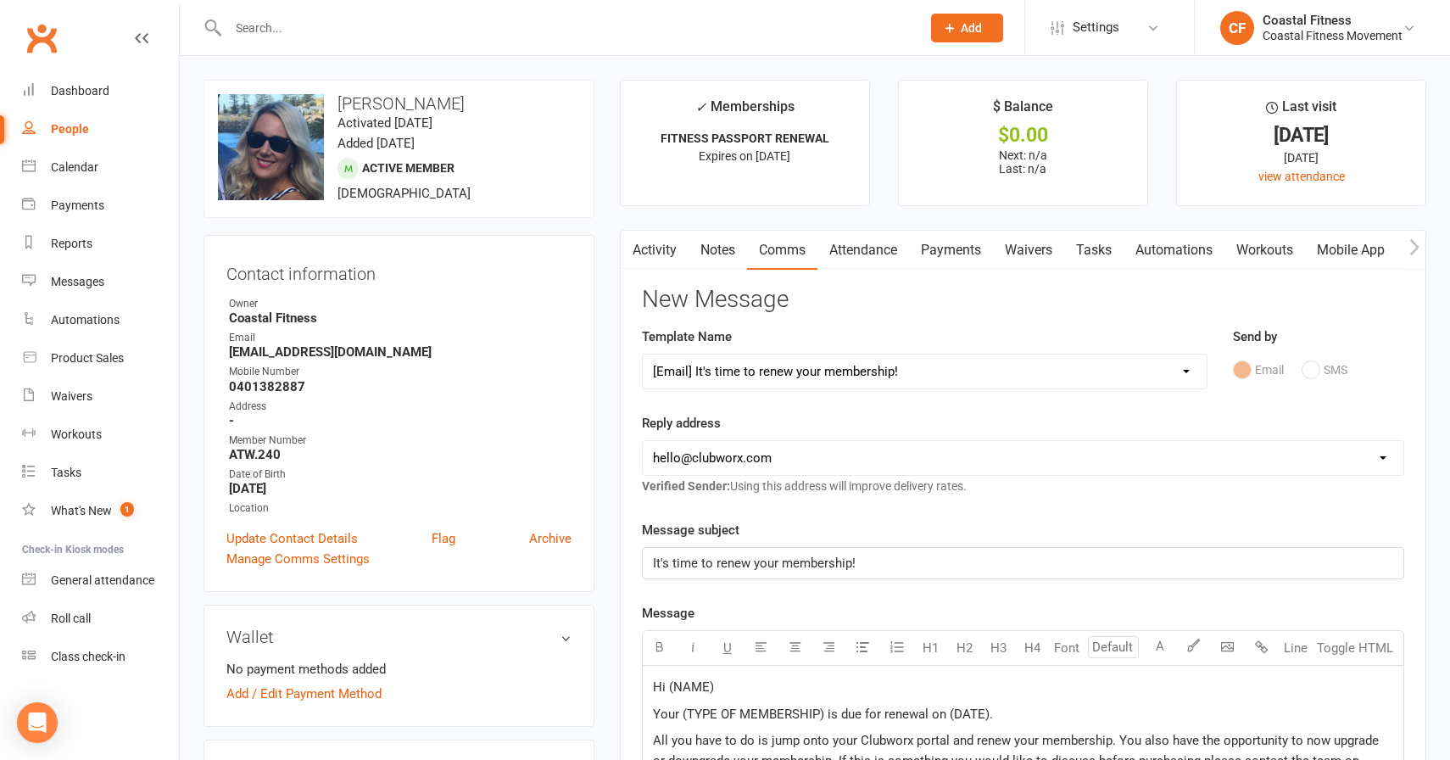
scroll to position [152, 0]
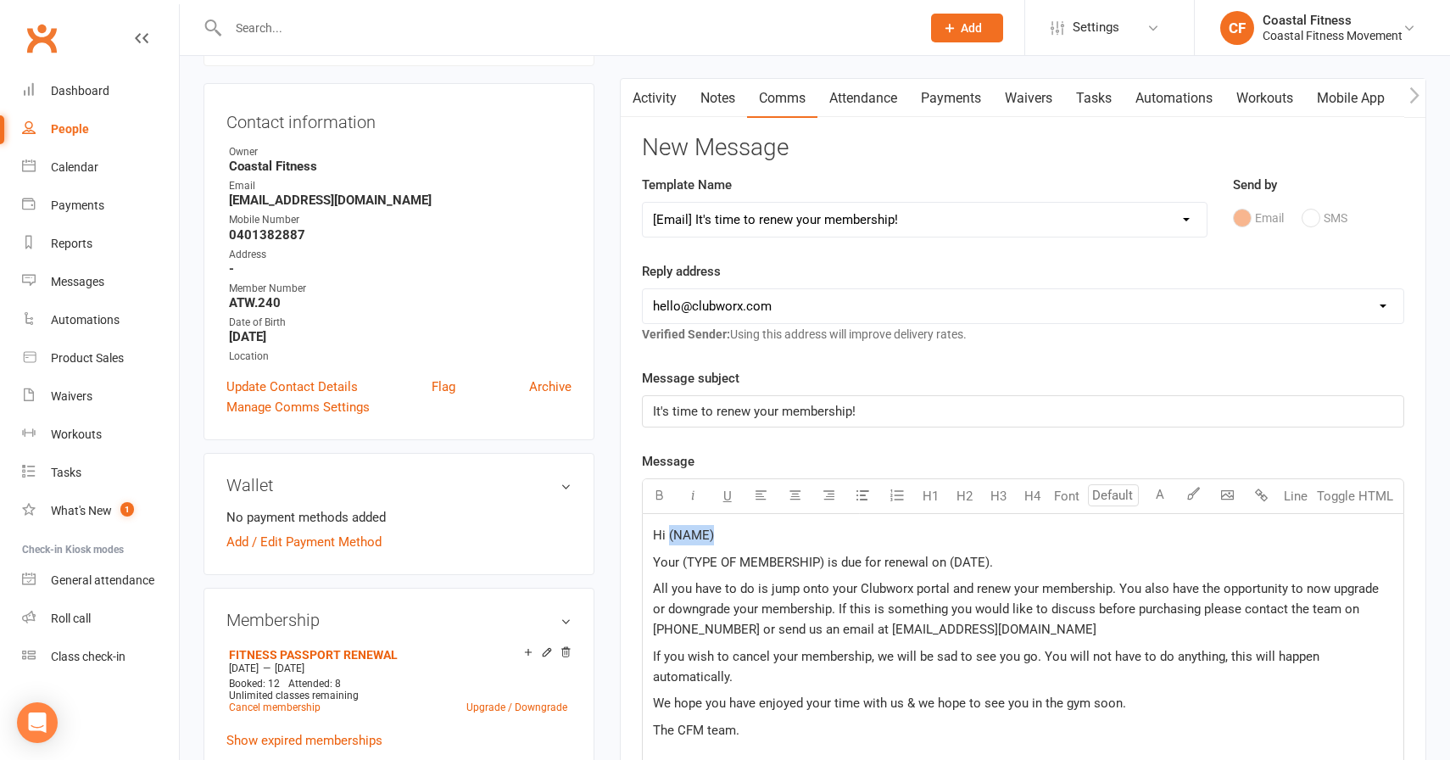
drag, startPoint x: 668, startPoint y: 535, endPoint x: 784, endPoint y: 535, distance: 116.2
click at [784, 535] on p "Hi (NAME)" at bounding box center [1023, 535] width 740 height 20
drag, startPoint x: 683, startPoint y: 564, endPoint x: 823, endPoint y: 564, distance: 139.9
click at [823, 564] on span "Your (TYPE OF MEMBERSHIP) is due for renewal on (DATE)." at bounding box center [823, 562] width 340 height 15
drag, startPoint x: 971, startPoint y: 561, endPoint x: 1010, endPoint y: 561, distance: 39.0
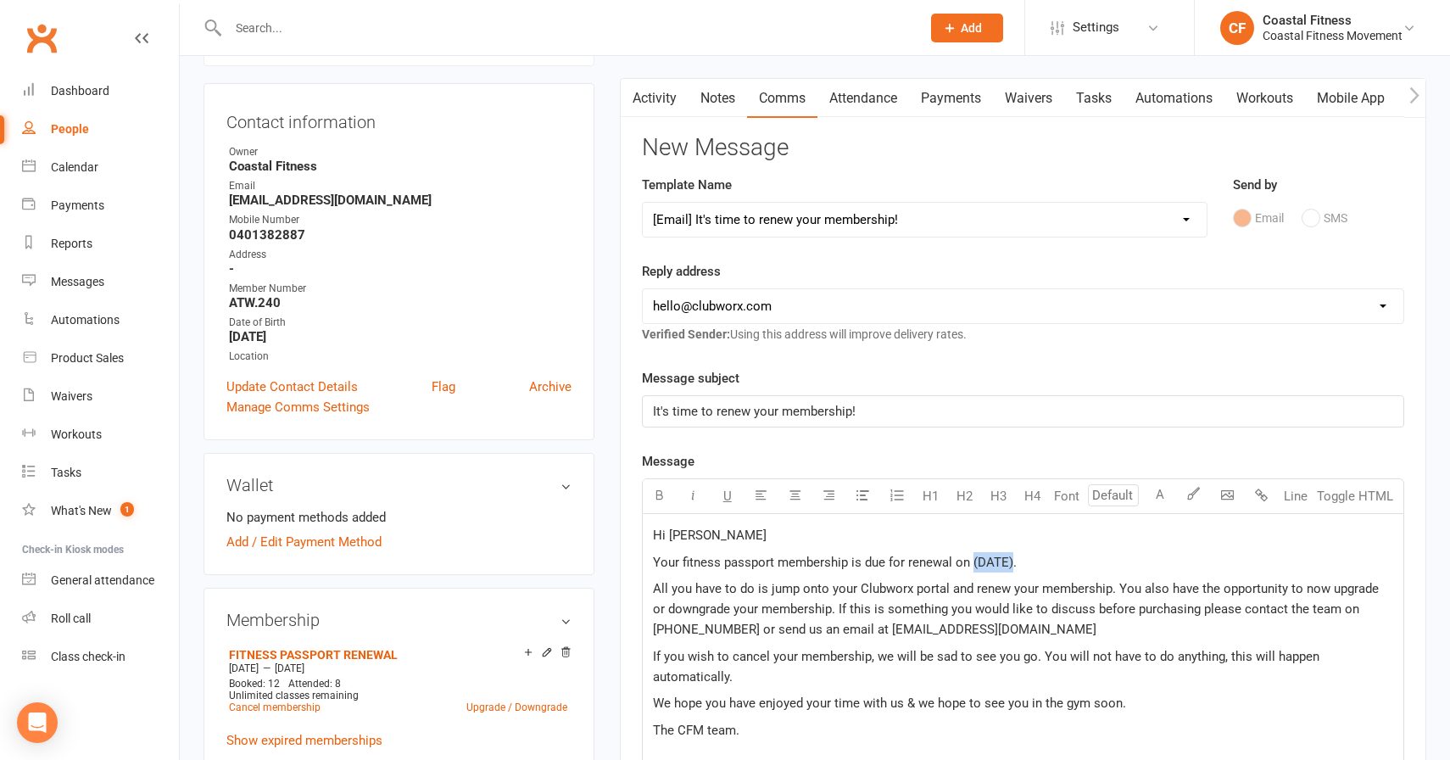
click at [1010, 561] on span "Your fitness passport membership is due for renewal on (DATE)." at bounding box center [835, 562] width 364 height 15
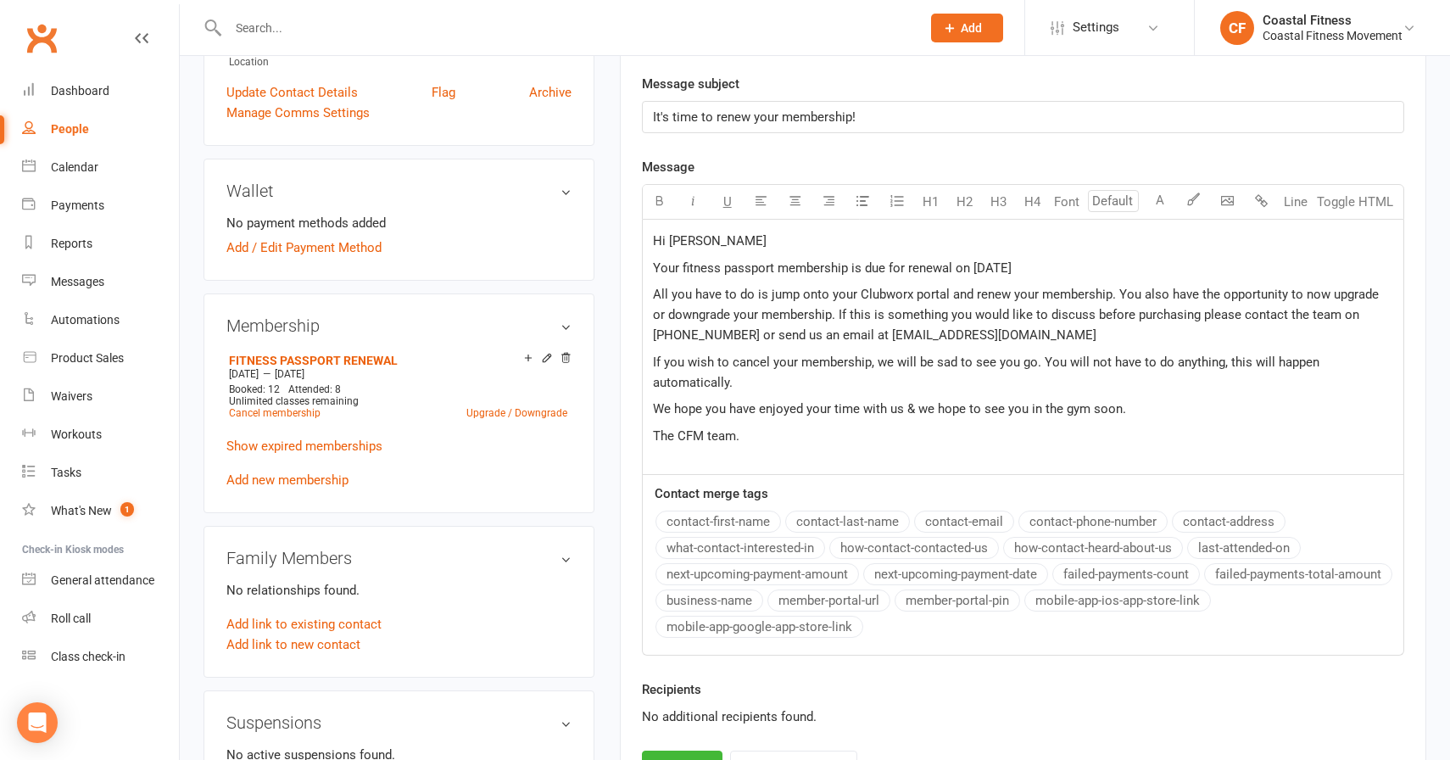
scroll to position [594, 0]
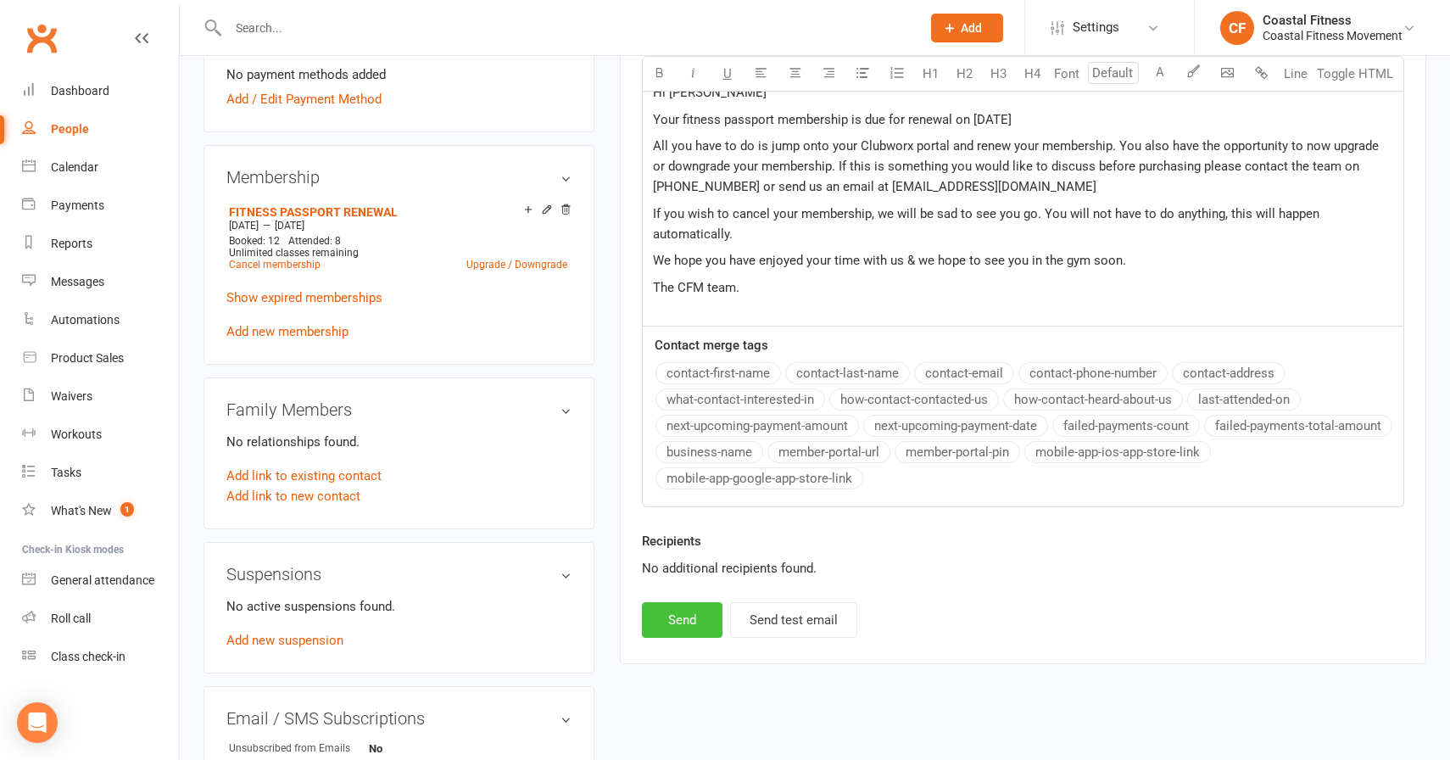
click at [701, 625] on button "Send" at bounding box center [682, 620] width 81 height 36
select select
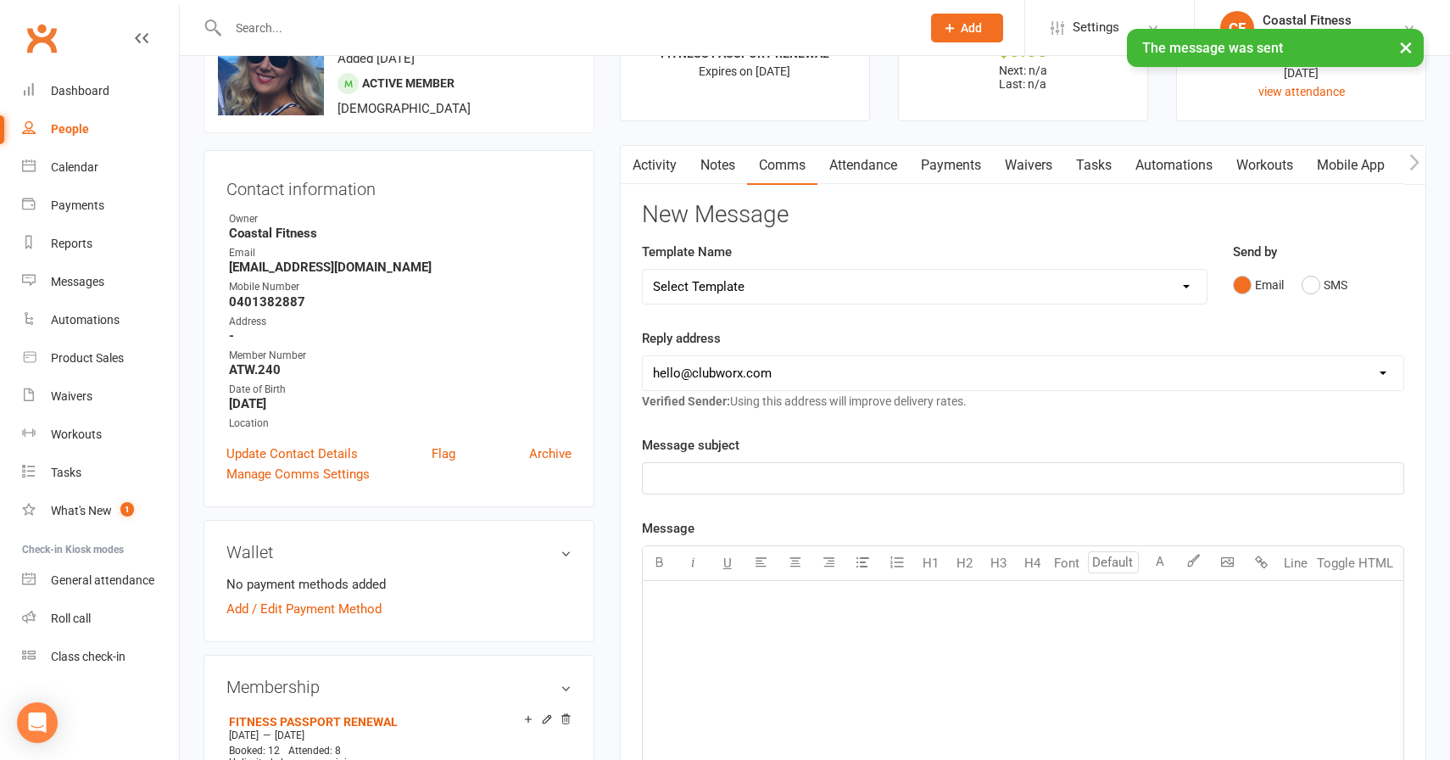
scroll to position [5, 0]
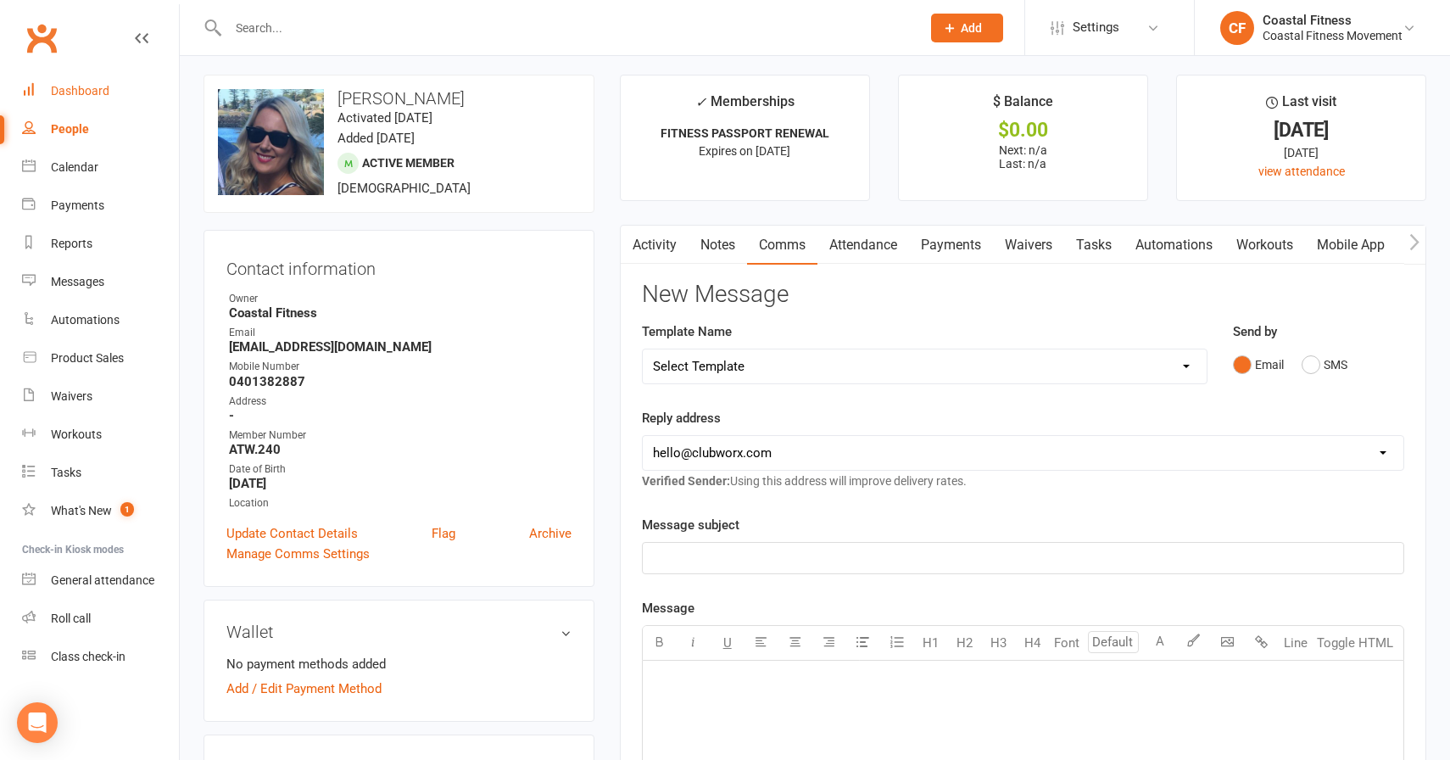
click at [88, 90] on div "Dashboard" at bounding box center [80, 91] width 59 height 14
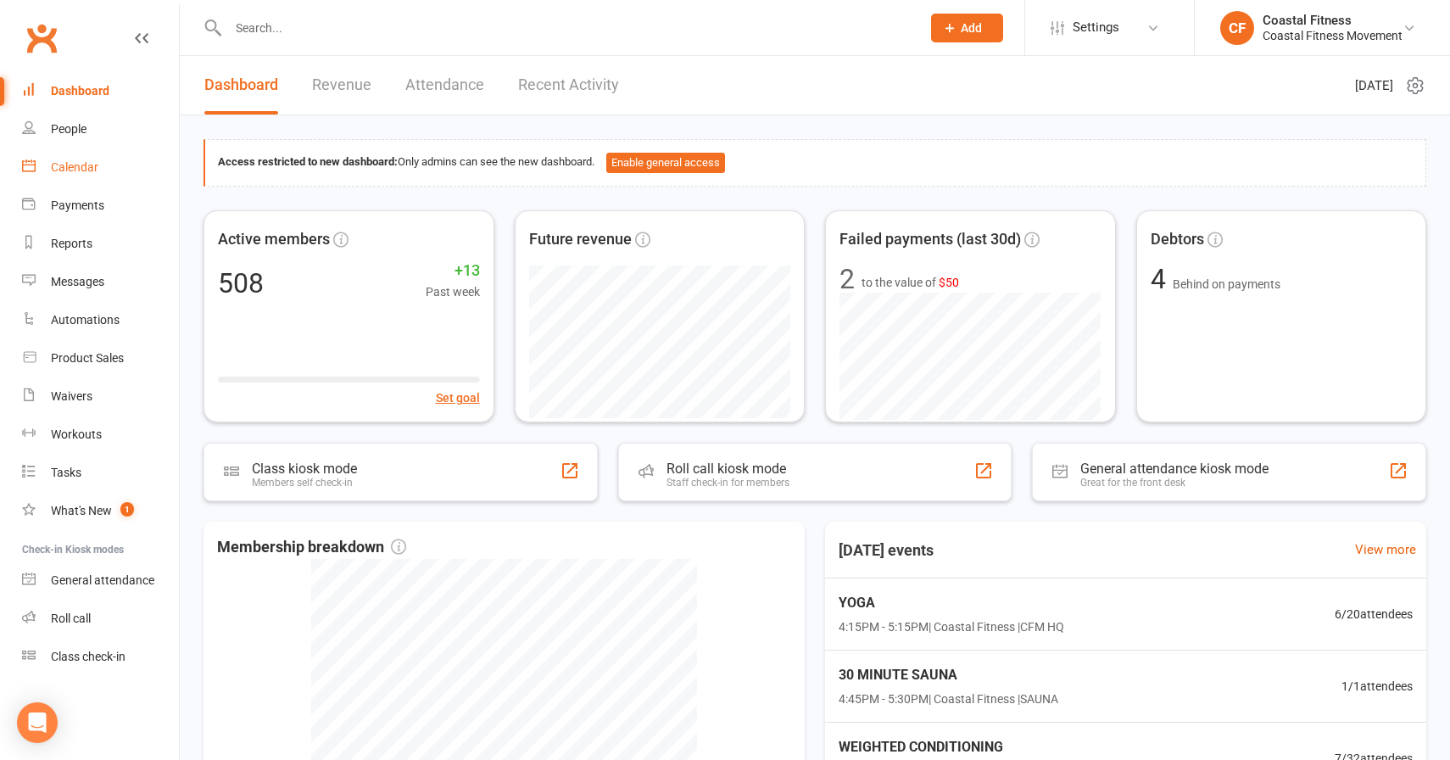
click at [85, 169] on div "Calendar" at bounding box center [74, 167] width 47 height 14
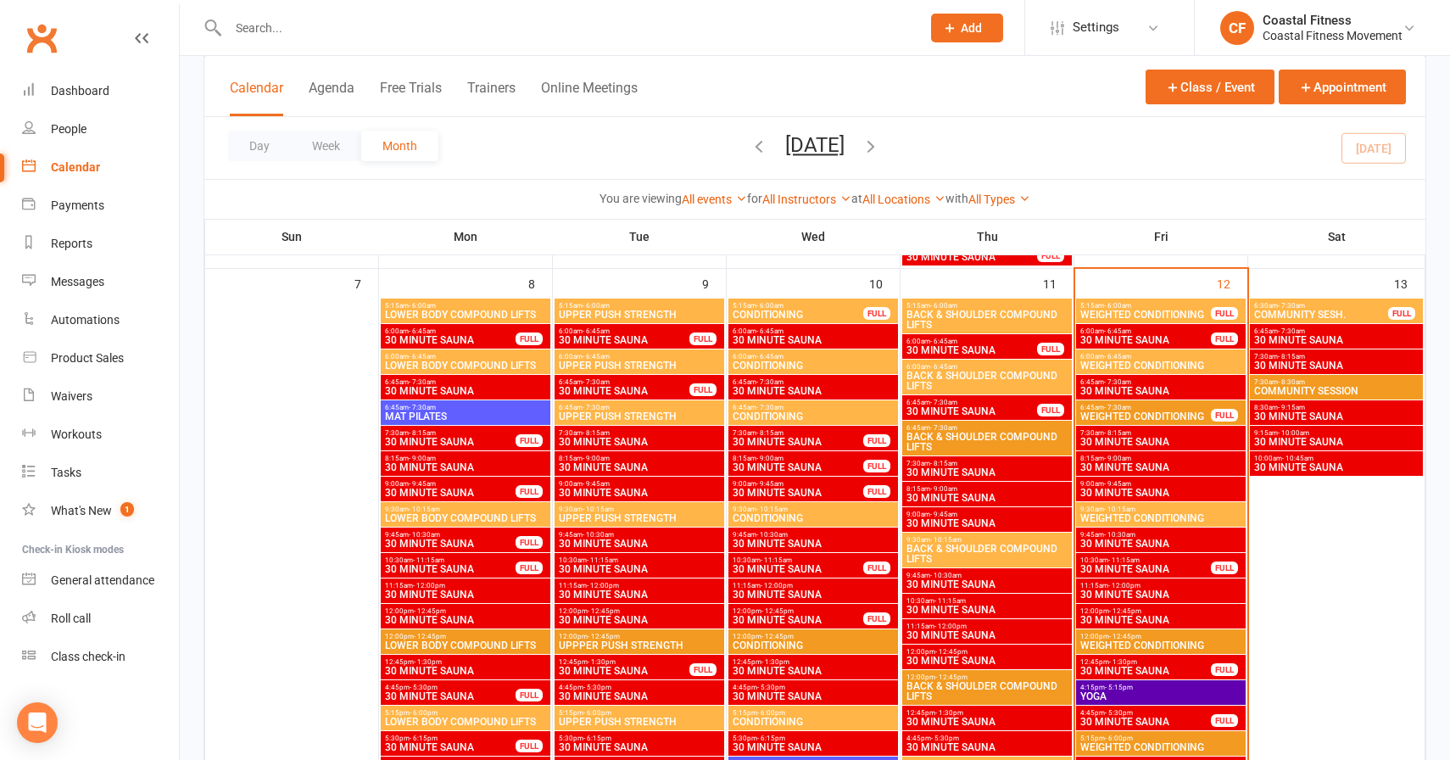
scroll to position [667, 0]
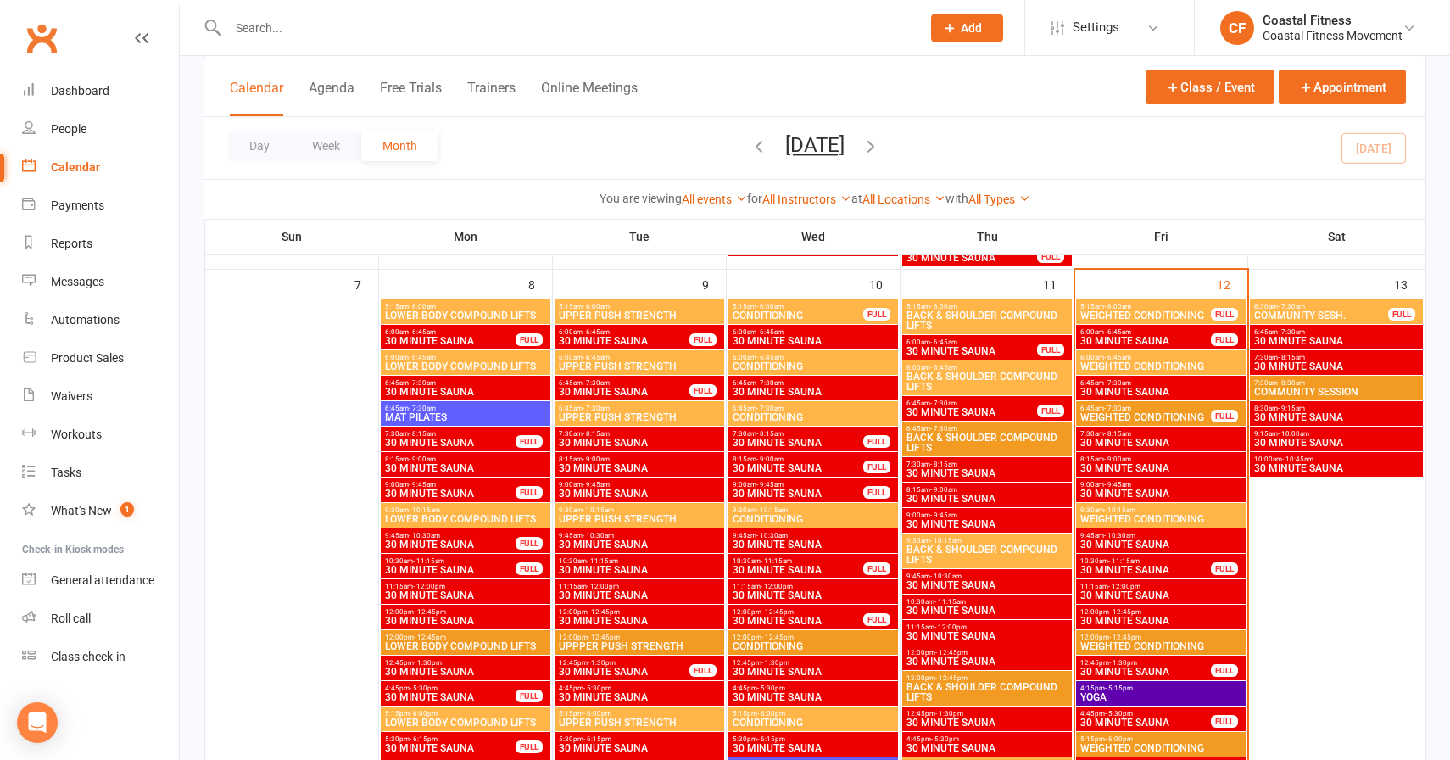
click at [1279, 312] on span "COMMUNITY SESH." at bounding box center [1321, 315] width 136 height 10
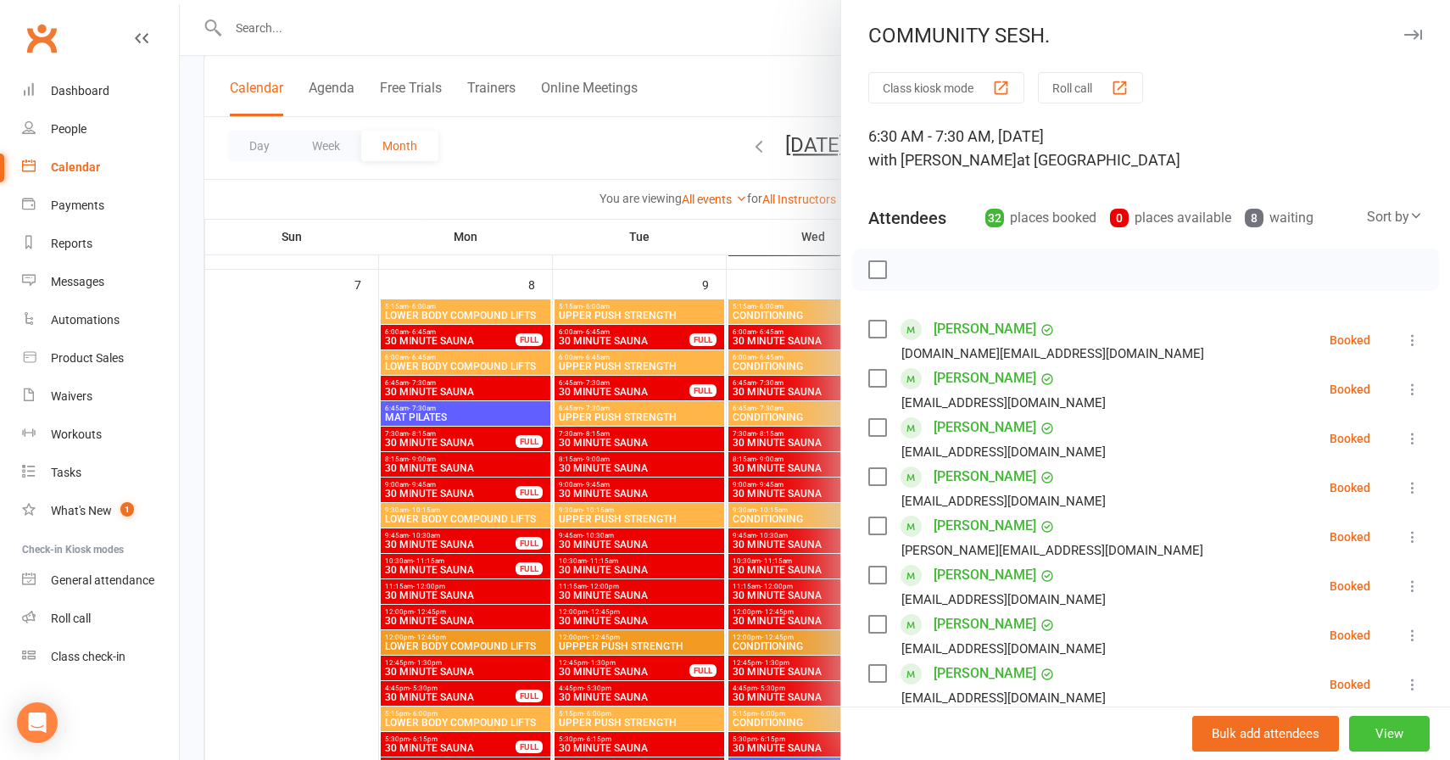
click at [1384, 729] on button "View" at bounding box center [1389, 734] width 81 height 36
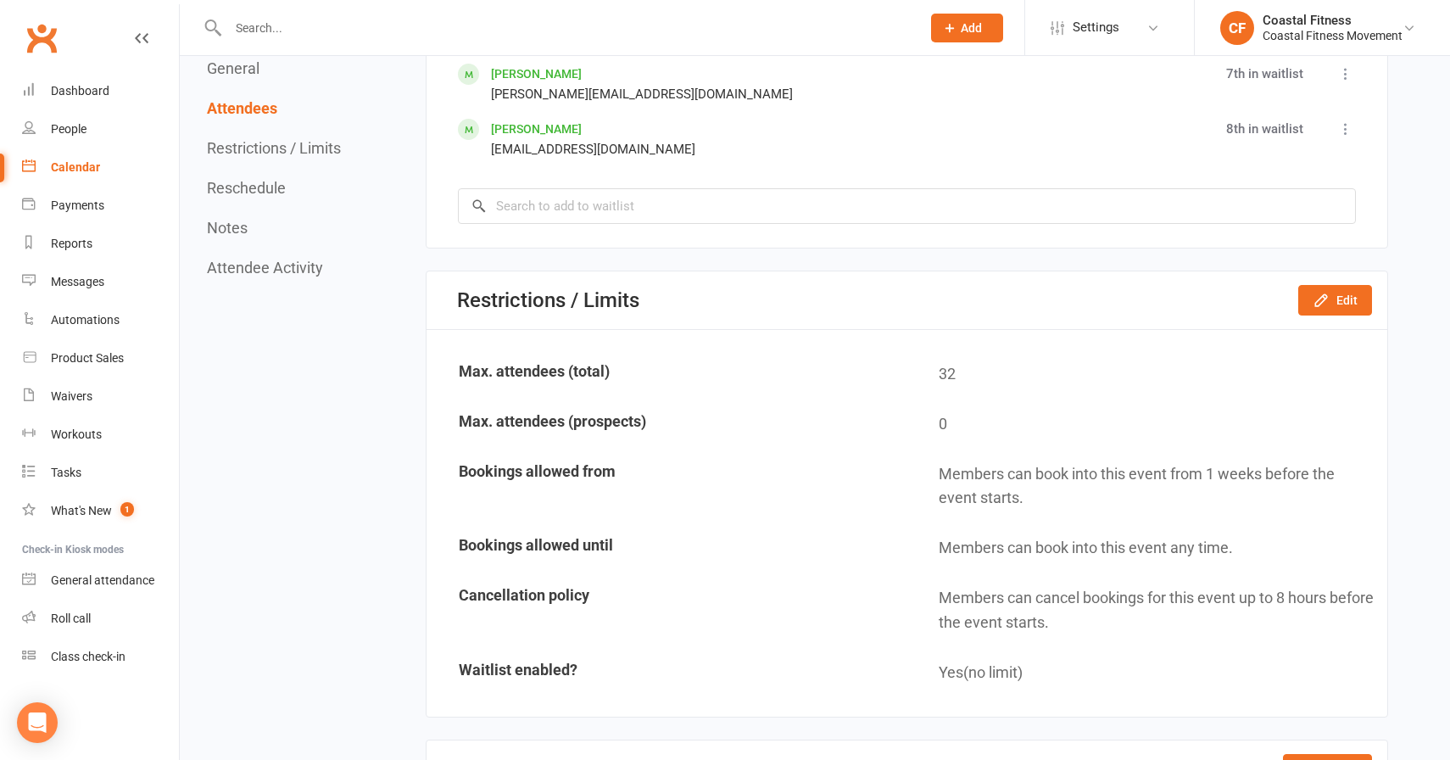
scroll to position [3239, 0]
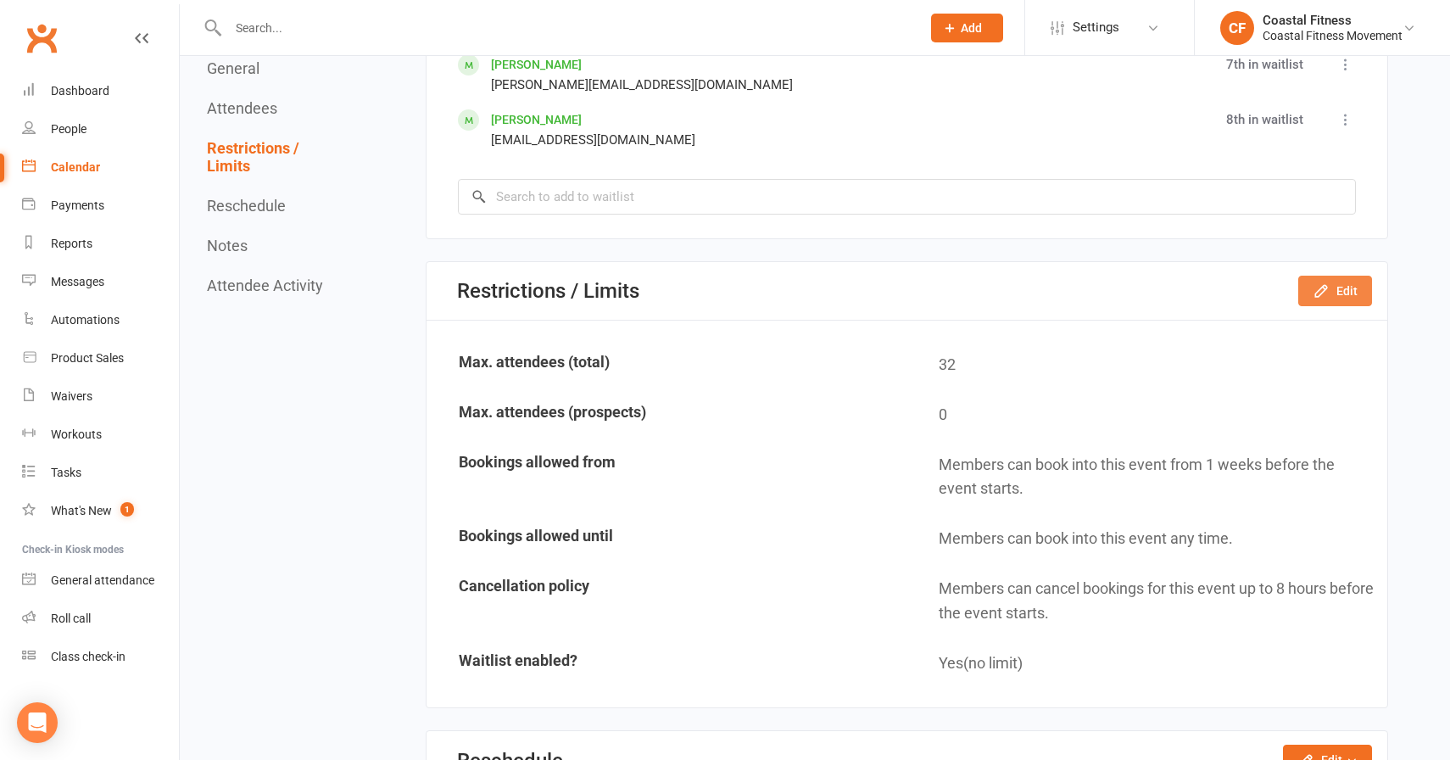
click at [1324, 280] on button "Edit" at bounding box center [1335, 291] width 74 height 31
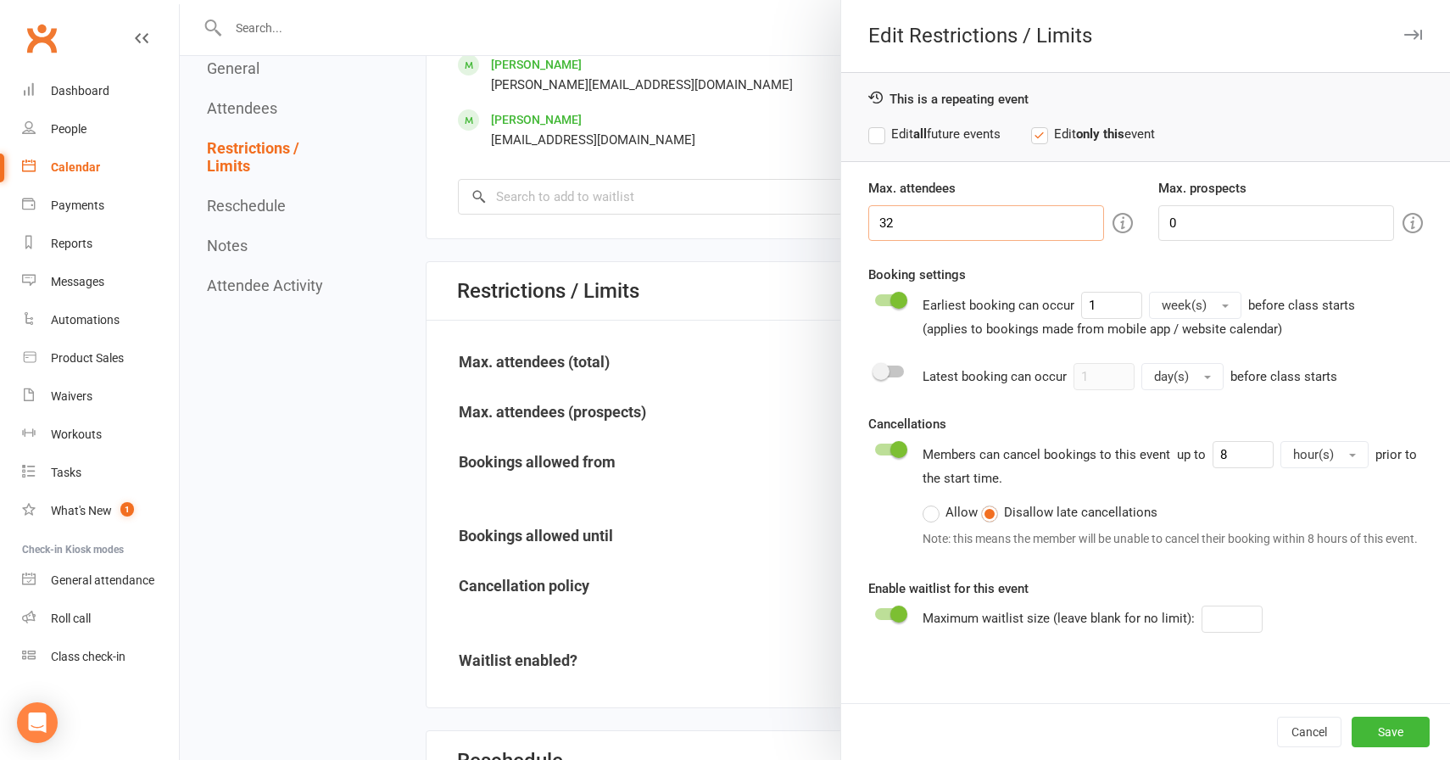
click at [1018, 233] on input "32" at bounding box center [986, 223] width 236 height 36
type input "3"
type input "40"
click at [1370, 720] on button "Save" at bounding box center [1391, 732] width 78 height 31
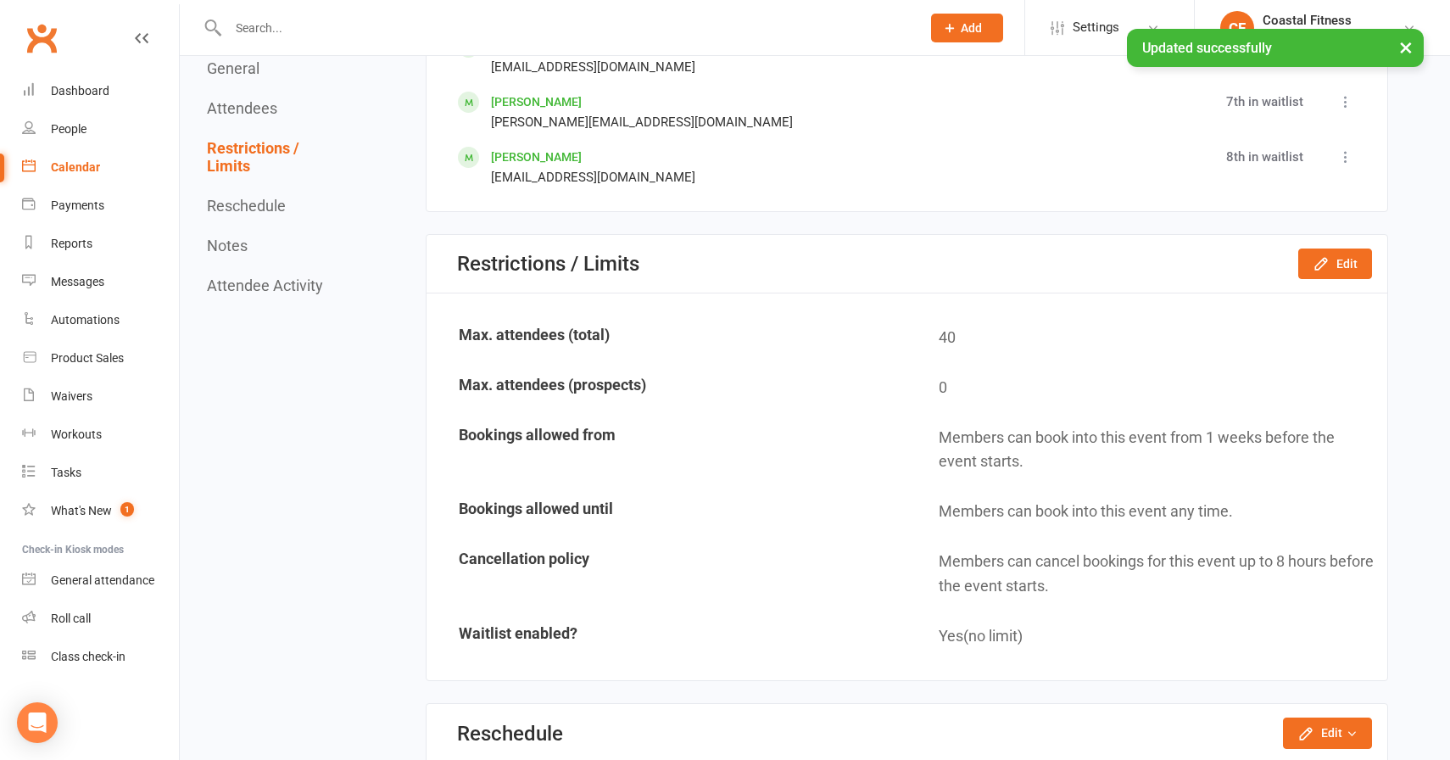
click at [81, 171] on div "Calendar" at bounding box center [75, 167] width 49 height 14
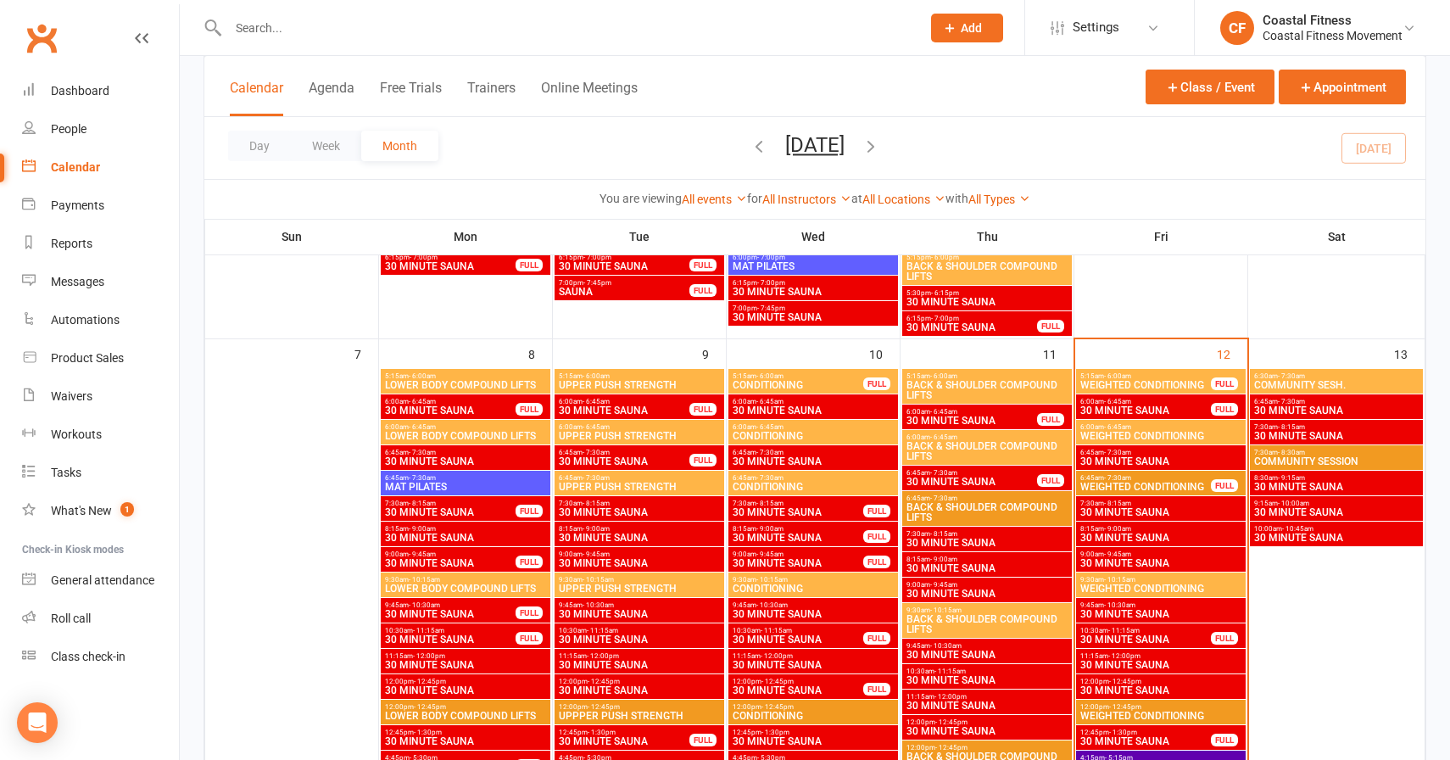
scroll to position [595, 0]
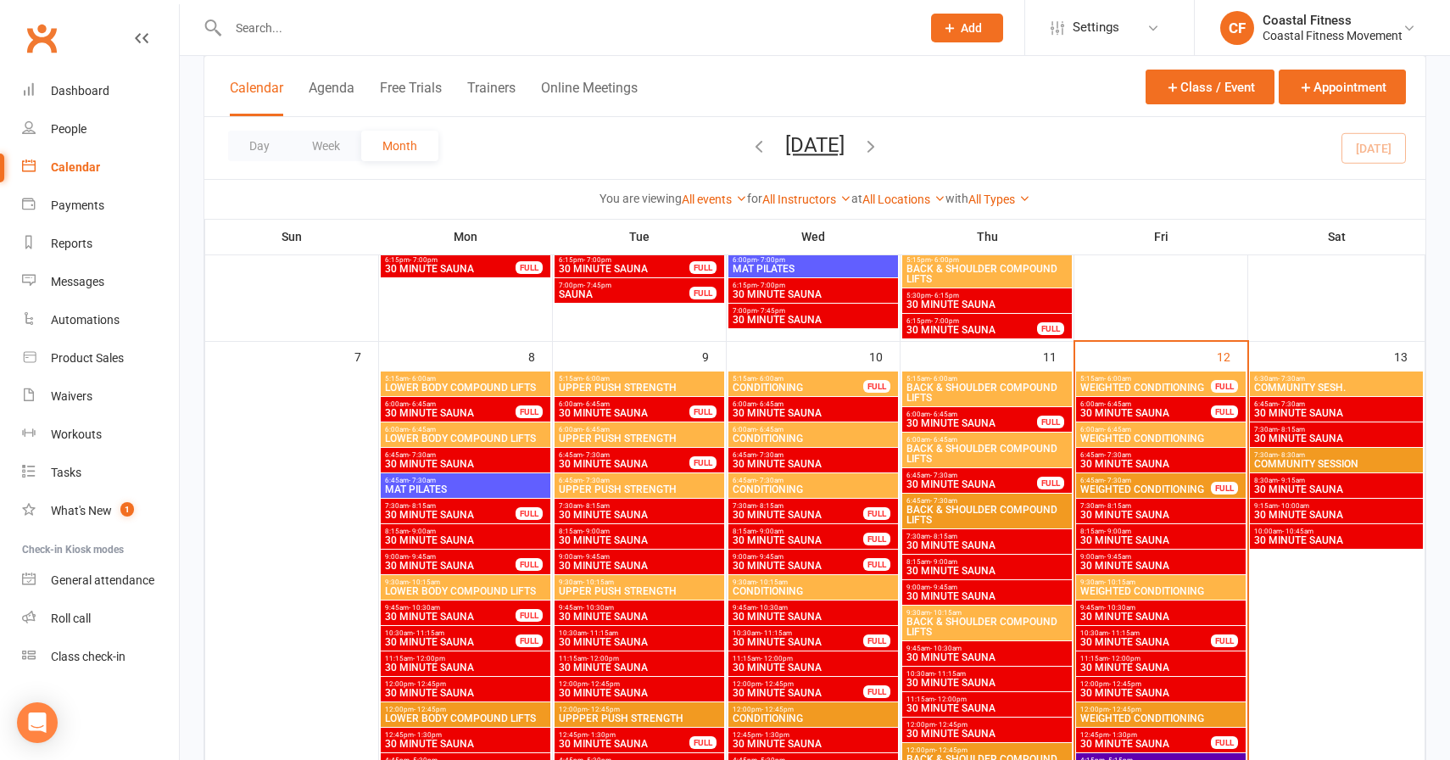
click at [1309, 385] on span "COMMUNITY SESH." at bounding box center [1336, 387] width 166 height 10
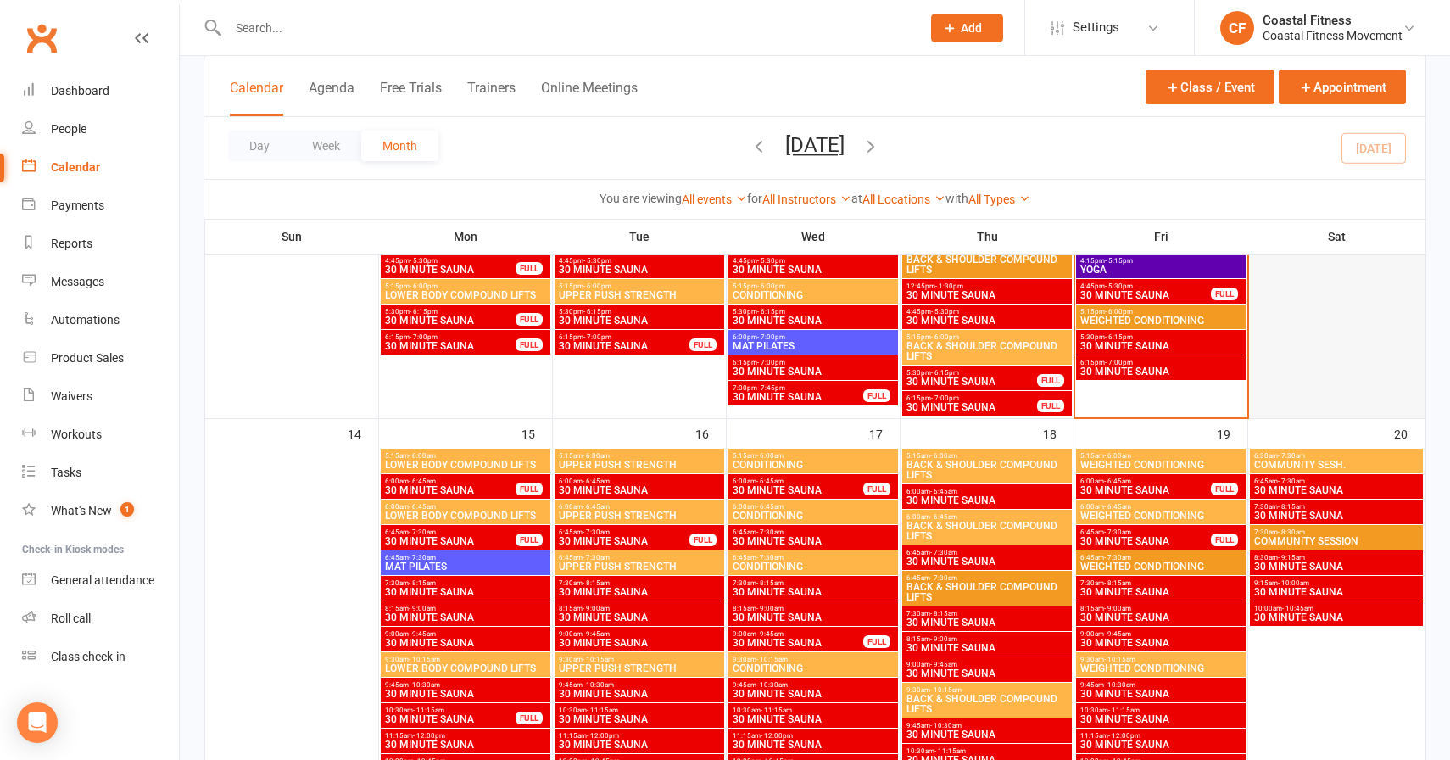
scroll to position [1094, 0]
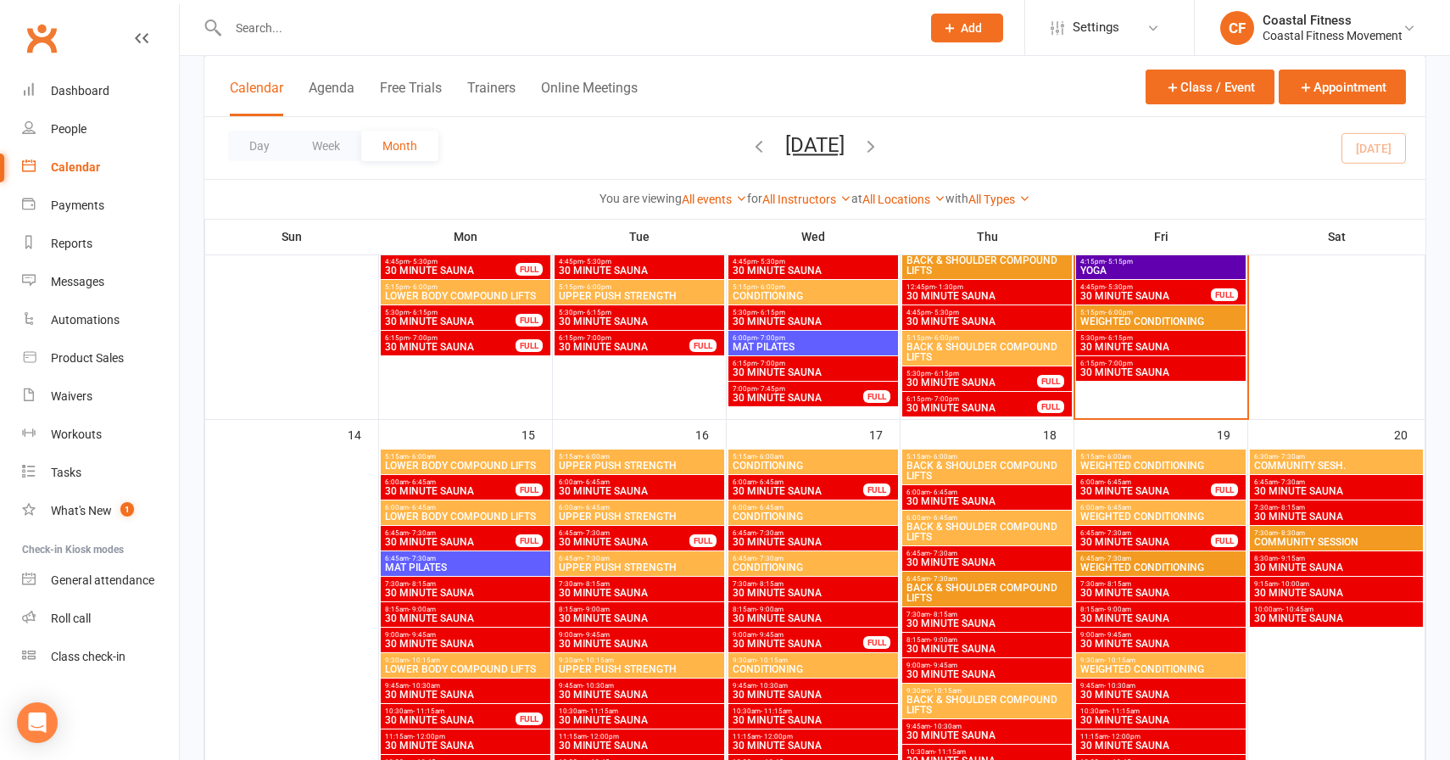
click at [1299, 466] on span "COMMUNITY SESH." at bounding box center [1336, 465] width 166 height 10
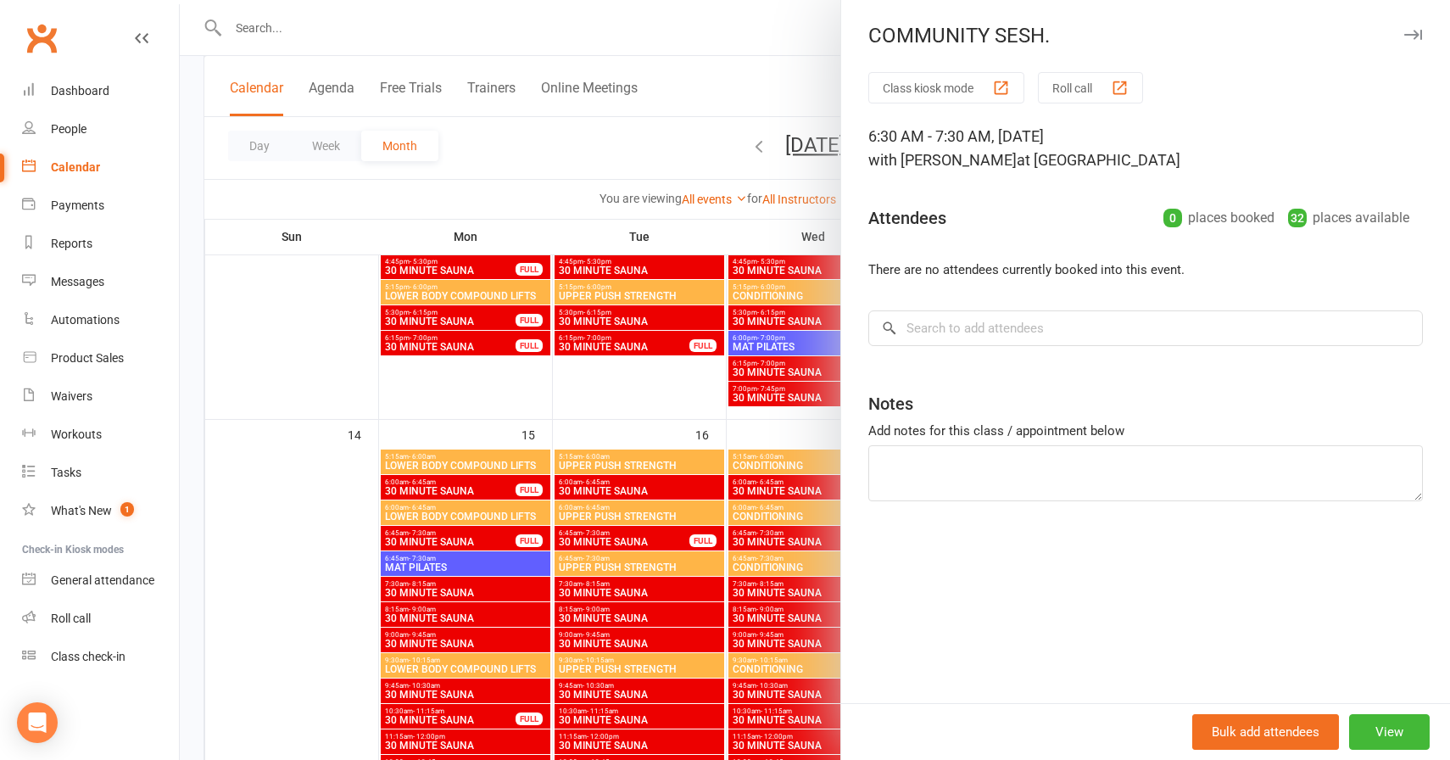
click at [1409, 36] on icon "button" at bounding box center [1413, 35] width 18 height 10
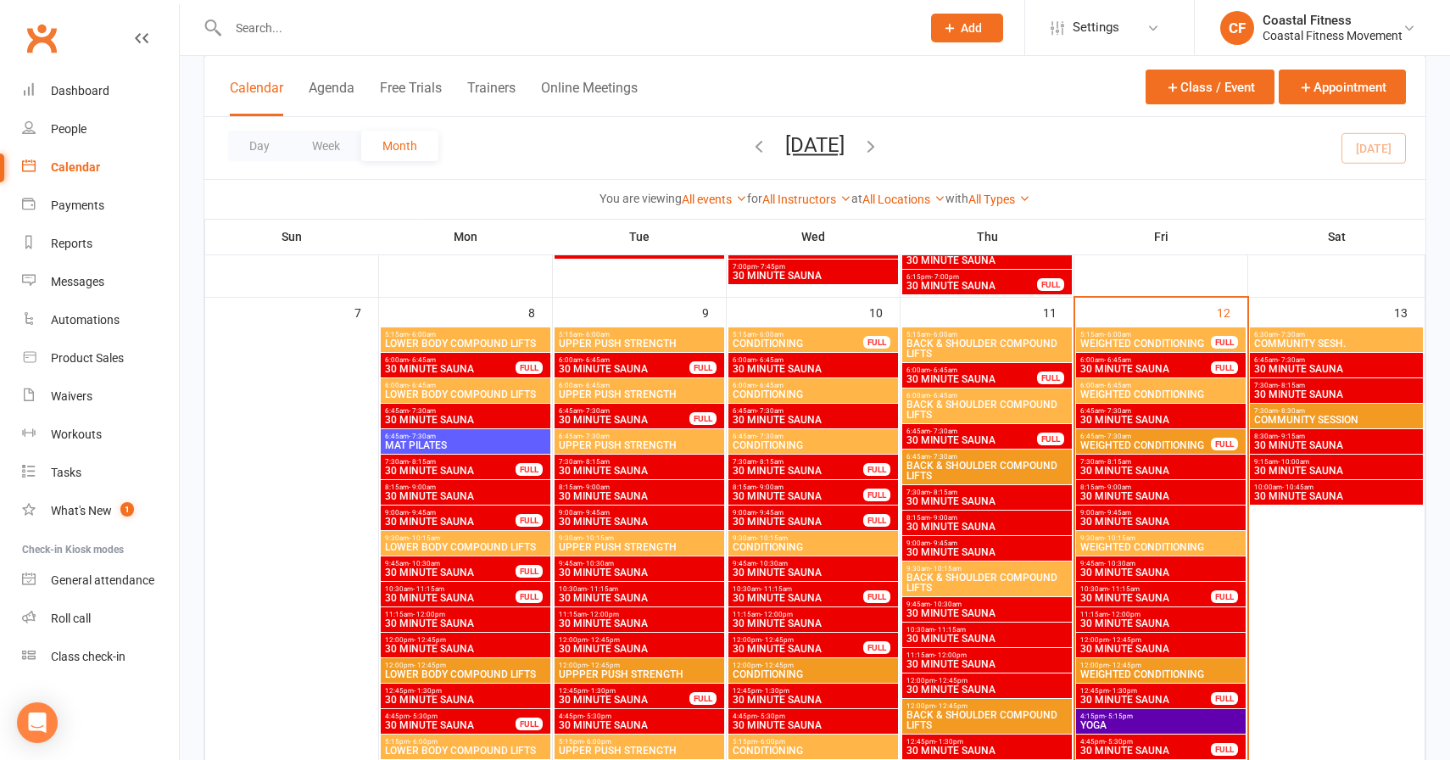
scroll to position [635, 0]
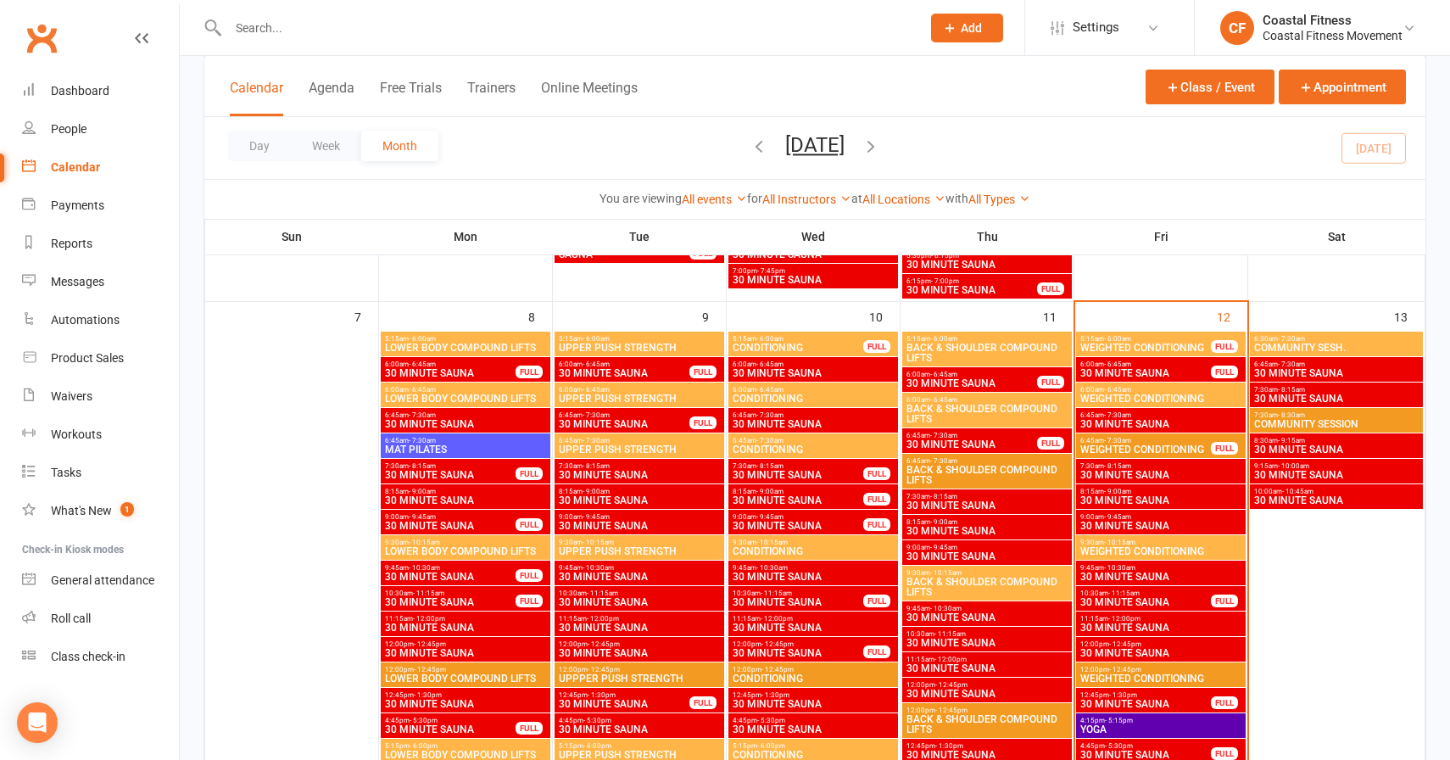
click at [1291, 348] on span "COMMUNITY SESH." at bounding box center [1336, 348] width 166 height 10
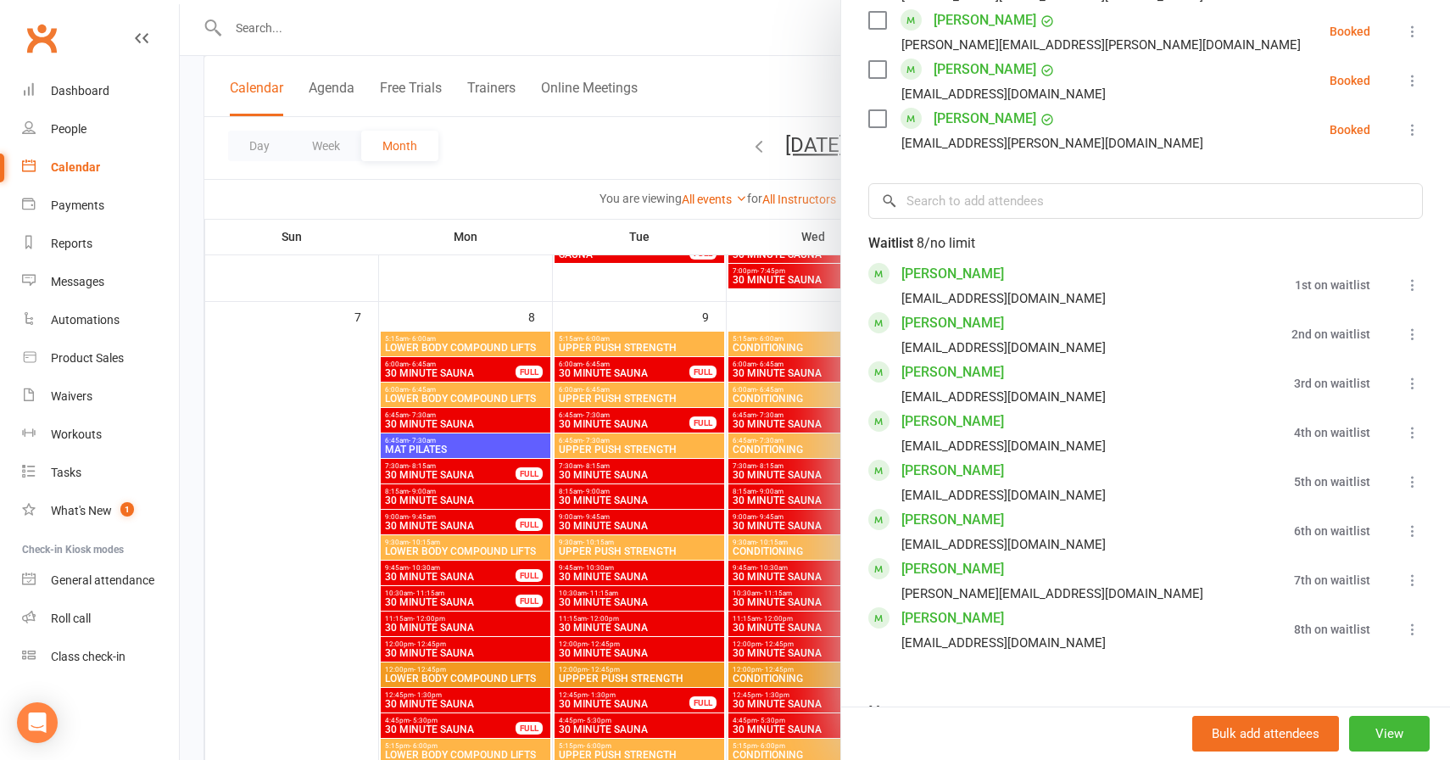
scroll to position [1788, 0]
click at [1406, 278] on icon at bounding box center [1412, 286] width 17 height 17
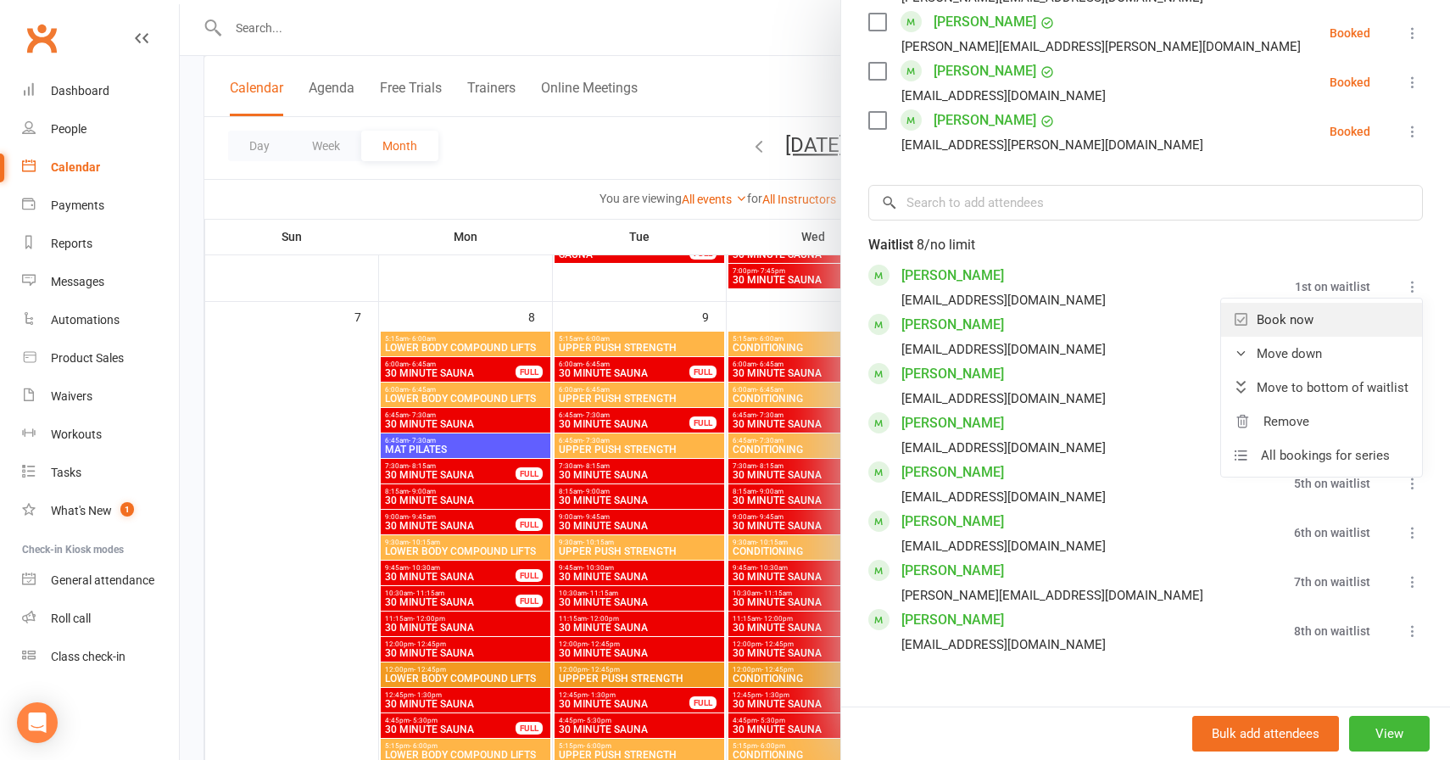
click at [1277, 303] on link "Book now" at bounding box center [1321, 320] width 201 height 34
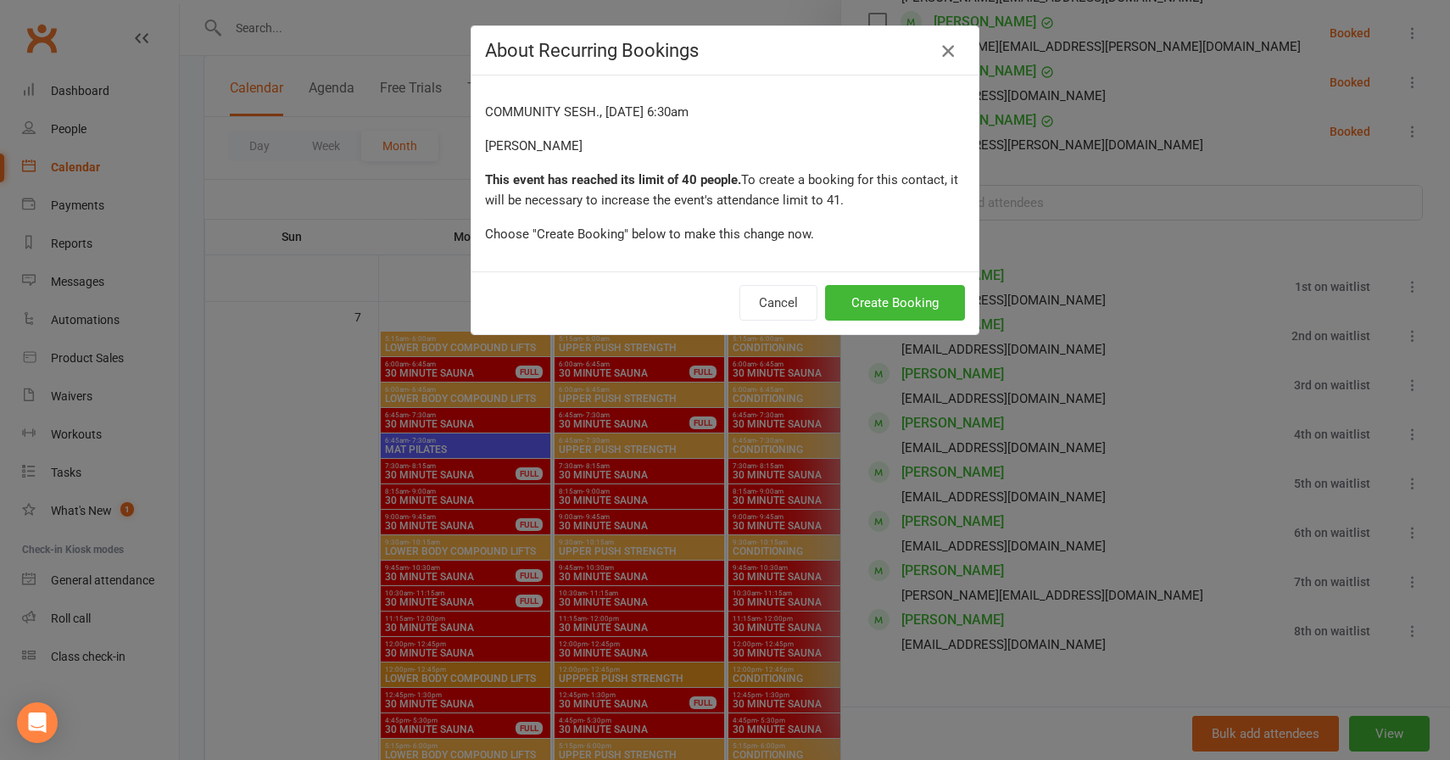
click at [953, 56] on icon "button" at bounding box center [948, 51] width 20 height 20
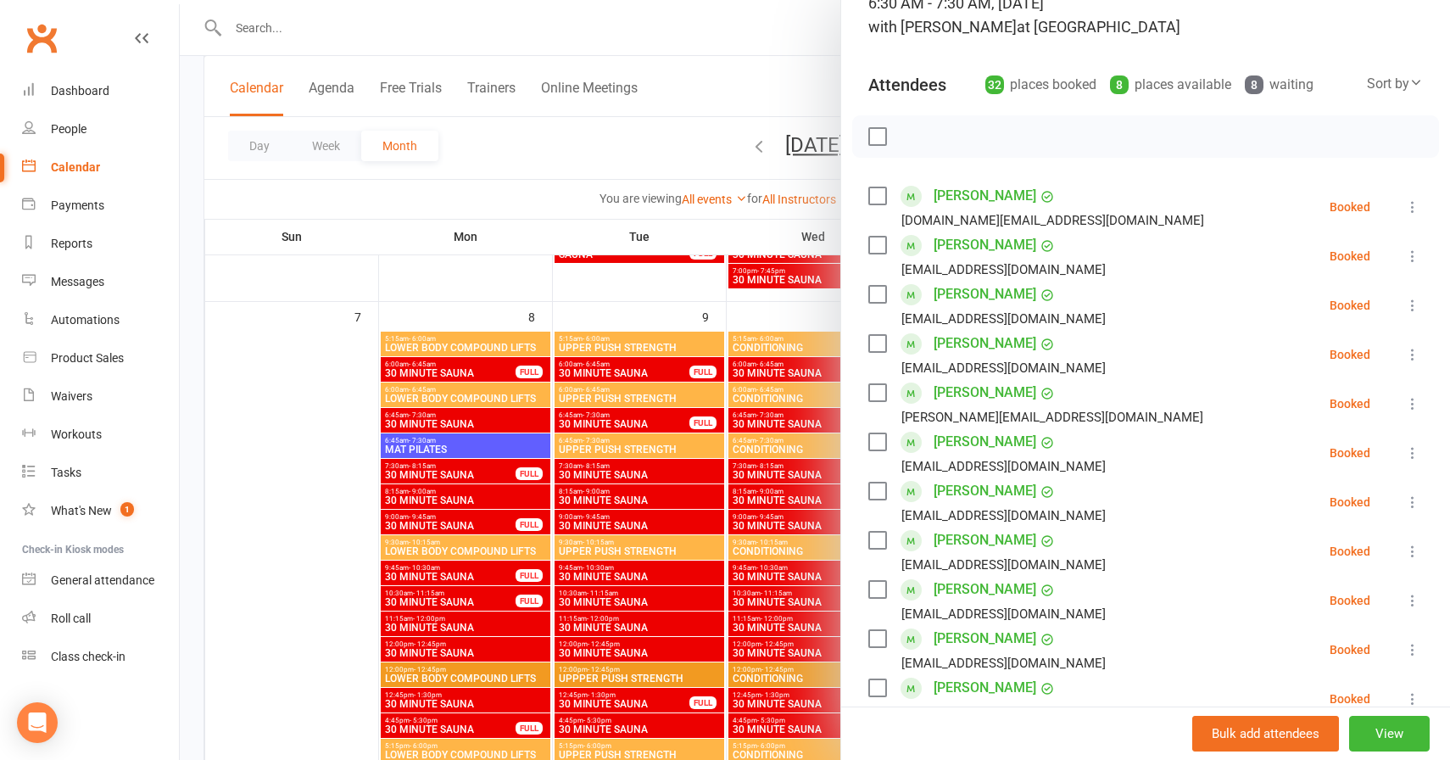
scroll to position [55, 0]
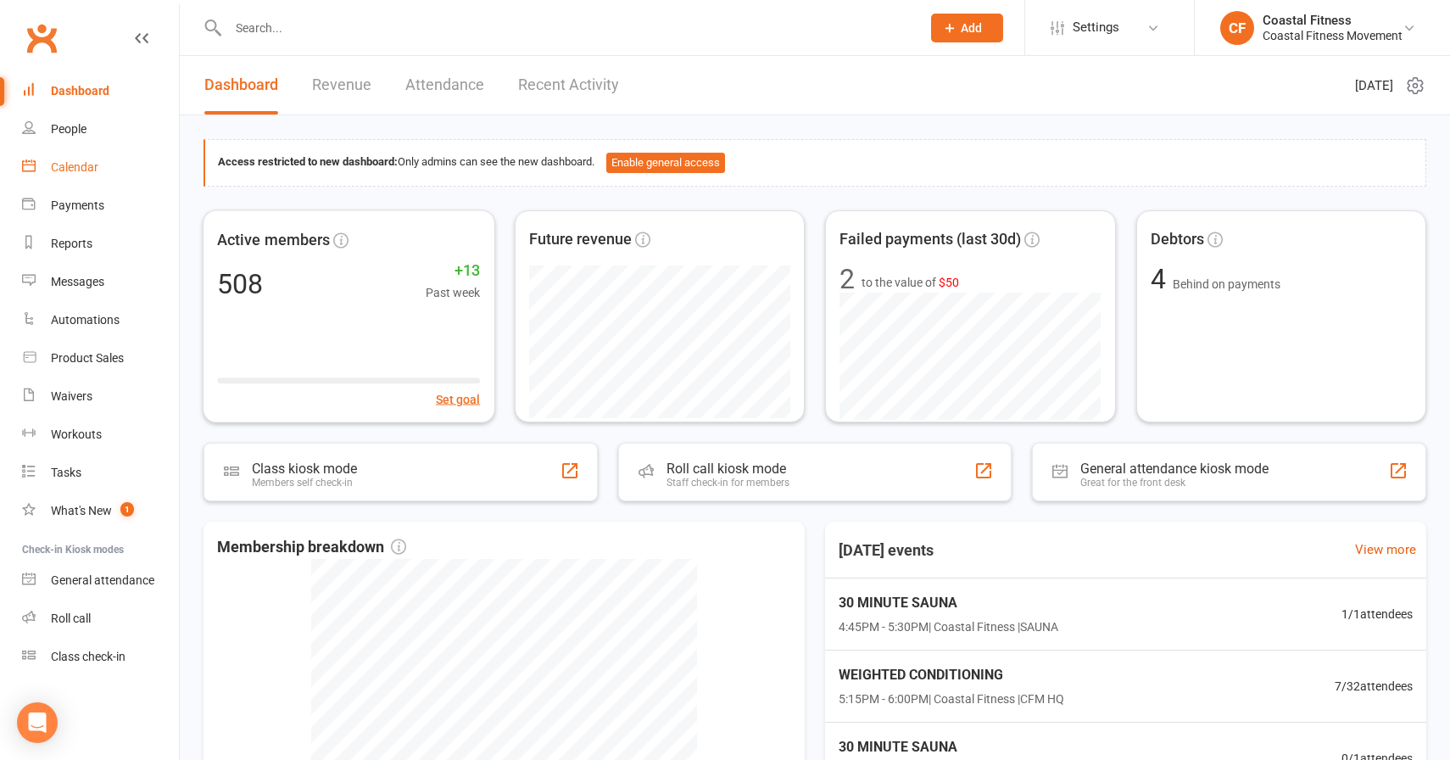
click at [86, 175] on link "Calendar" at bounding box center [100, 167] width 157 height 38
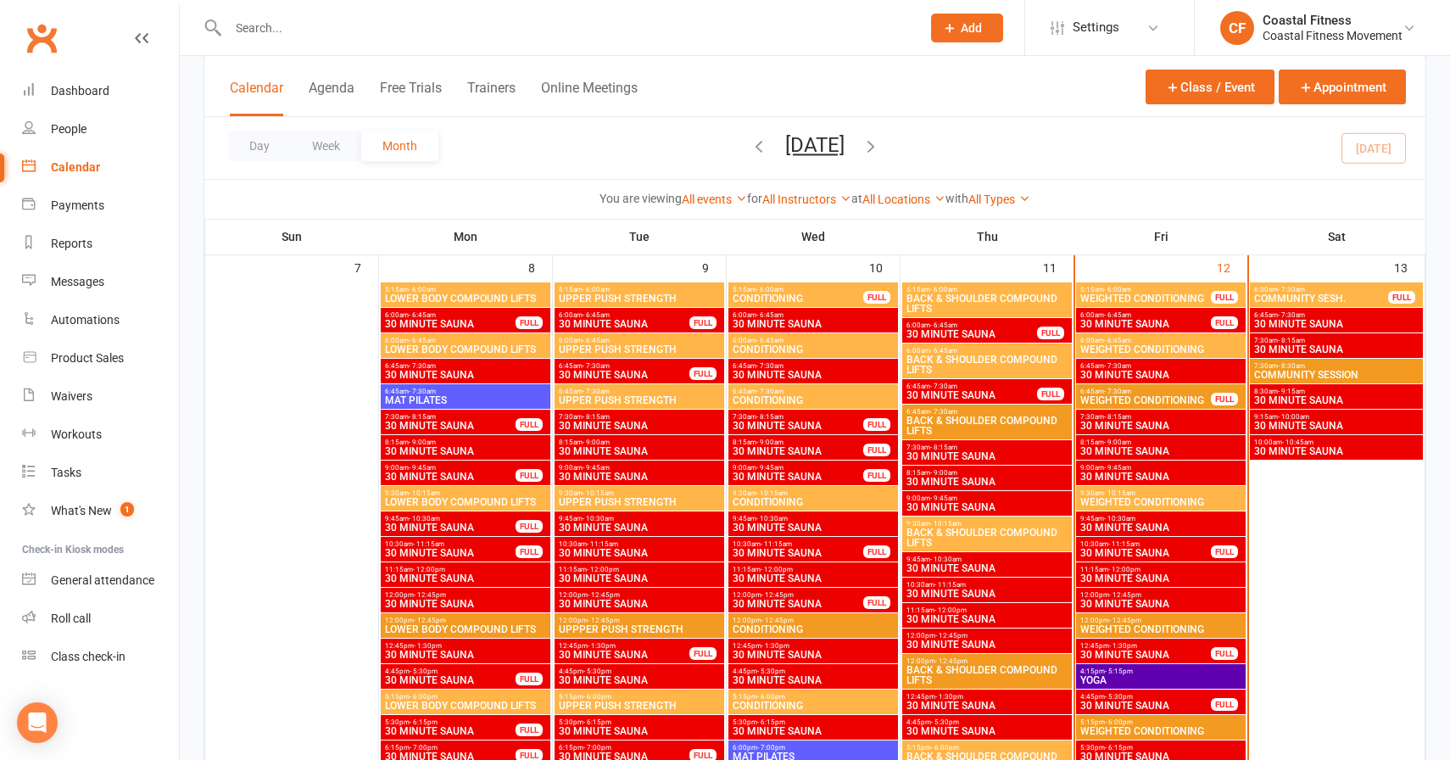
scroll to position [683, 0]
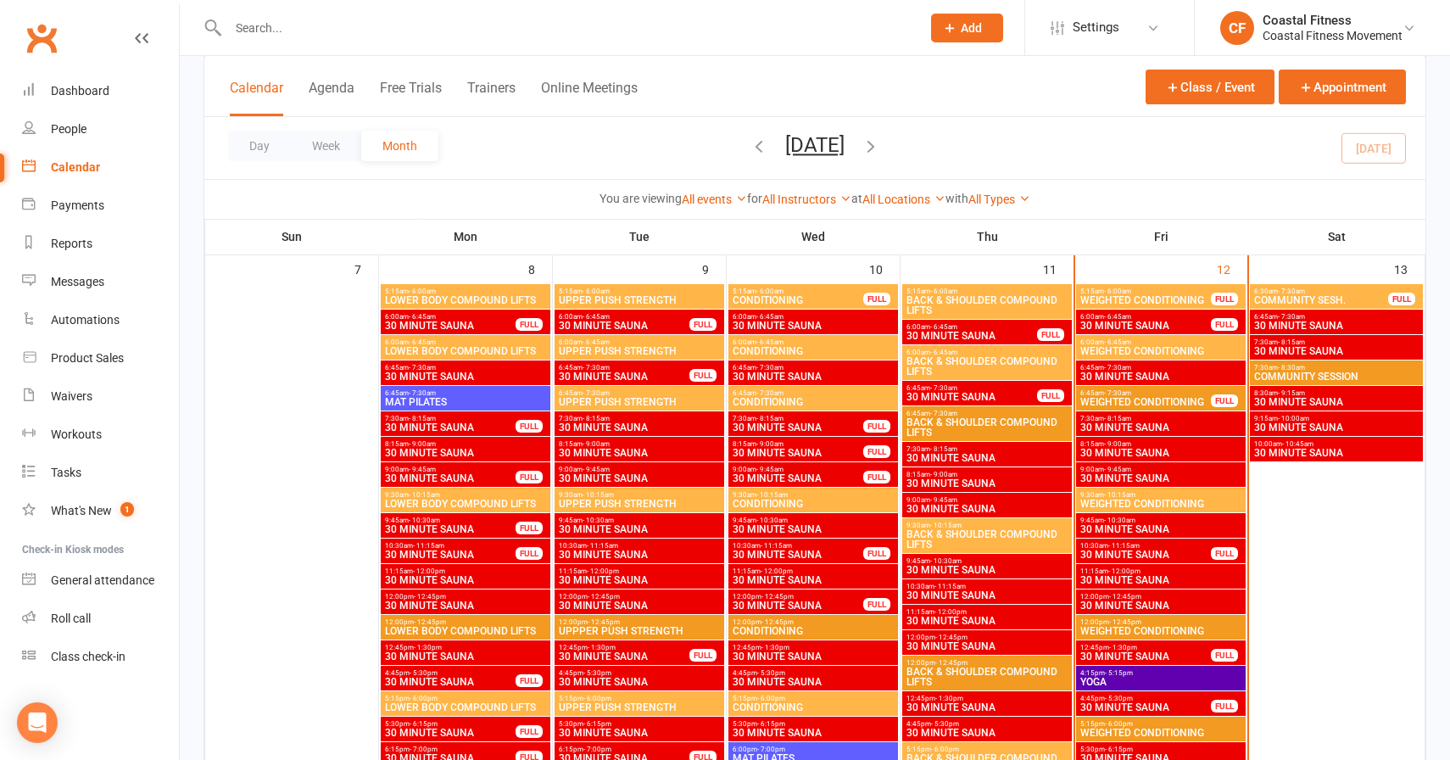
click at [1319, 293] on div "6:30am - 7:30am COMMUNITY SESH. FULL" at bounding box center [1336, 296] width 173 height 25
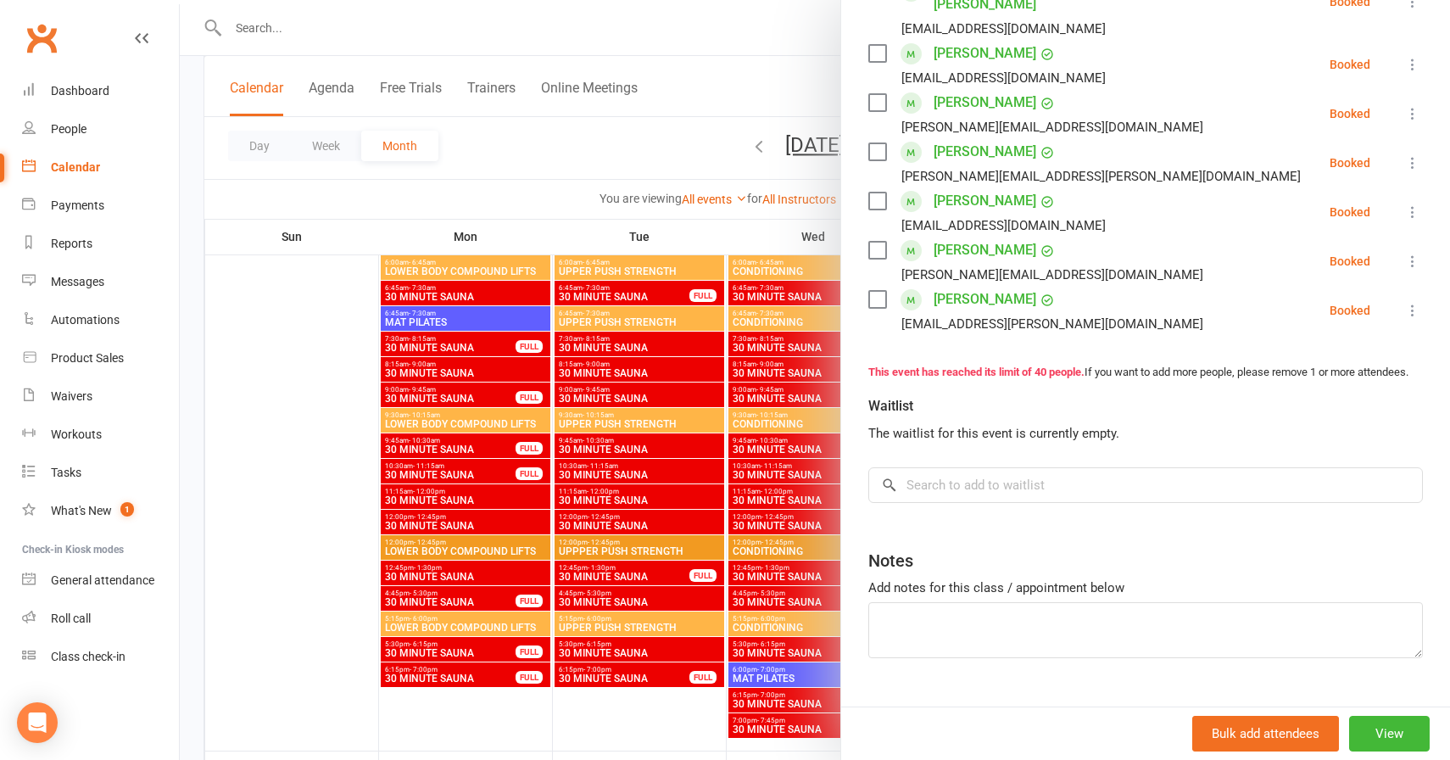
scroll to position [760, 0]
